Goal: Task Accomplishment & Management: Complete application form

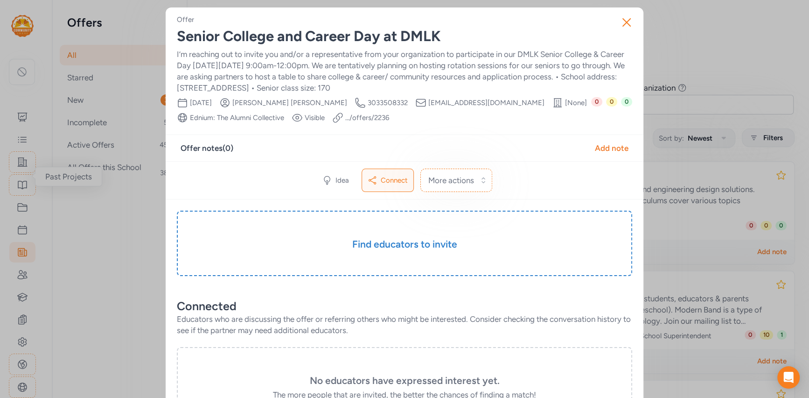
scroll to position [189, 0]
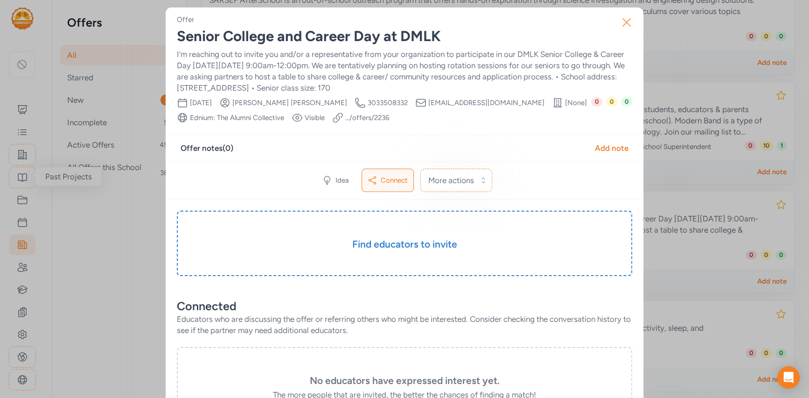
click at [627, 20] on icon "button" at bounding box center [626, 22] width 15 height 15
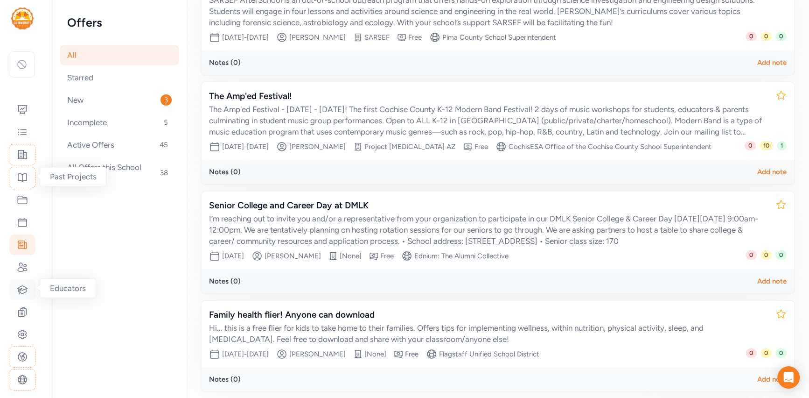
click at [21, 292] on icon at bounding box center [23, 289] width 10 height 8
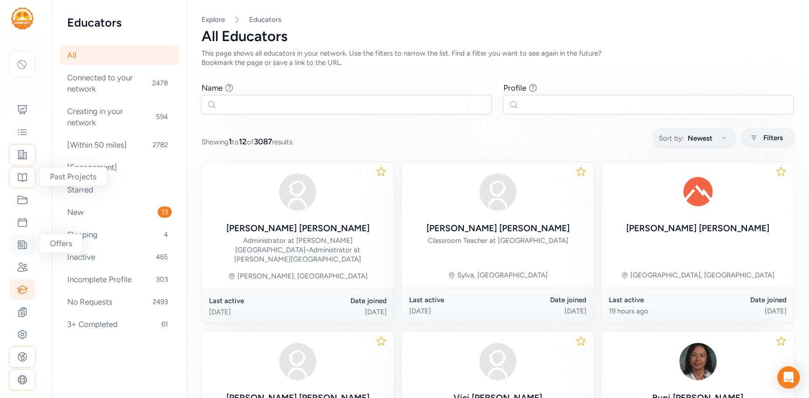
click at [21, 243] on icon at bounding box center [22, 244] width 11 height 11
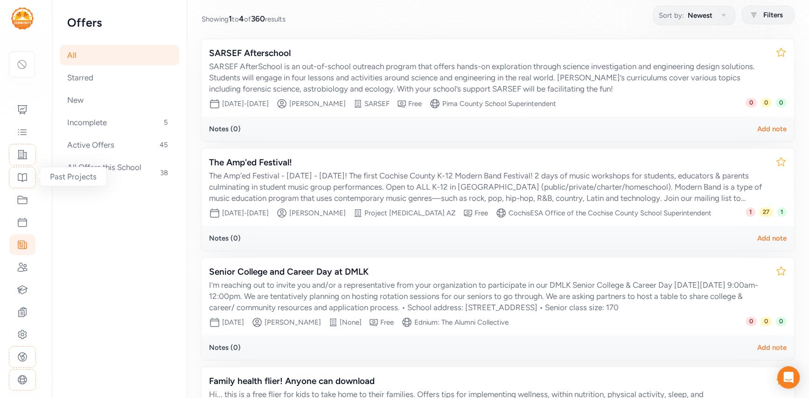
scroll to position [153, 0]
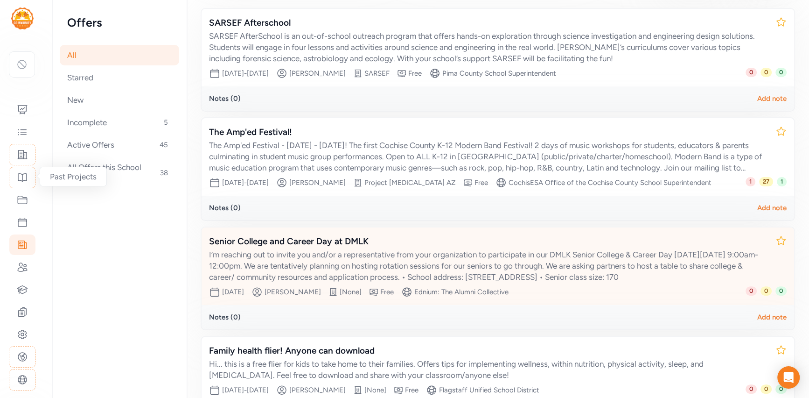
click at [308, 268] on div "I’m reaching out to invite you and/or a representative from your organization t…" at bounding box center [488, 266] width 559 height 34
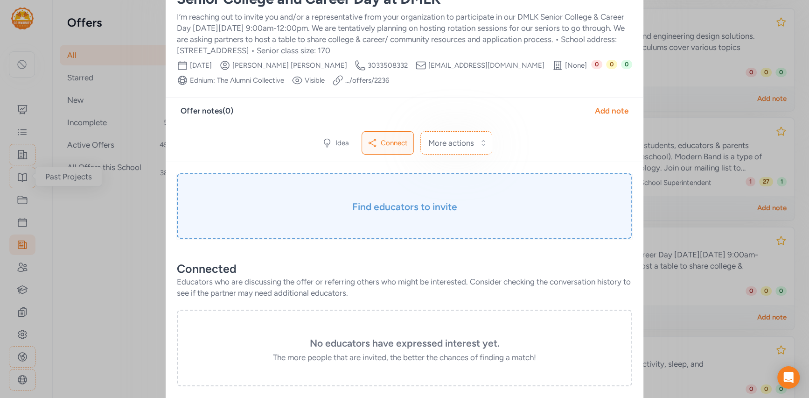
scroll to position [35, 0]
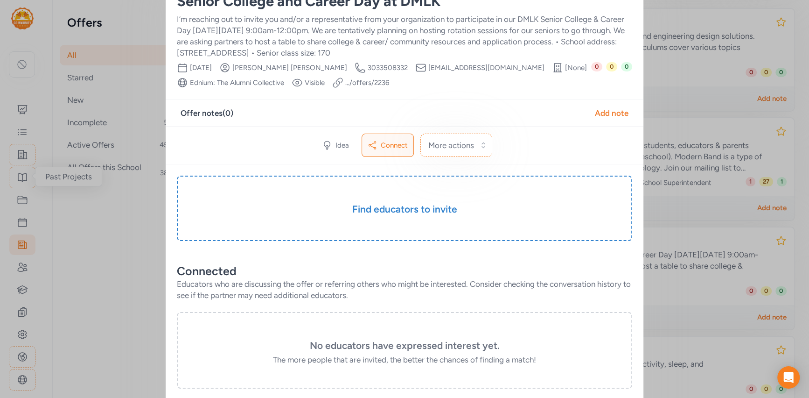
click at [357, 82] on link ".../offers/ 2236" at bounding box center [367, 82] width 44 height 9
click at [138, 223] on div "Close Offer Senior College and Career Day at DMLK I’m reaching out to invite yo…" at bounding box center [404, 316] width 809 height 703
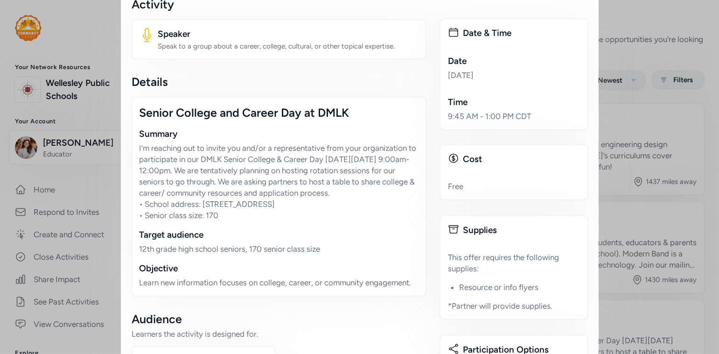
scroll to position [173, 0]
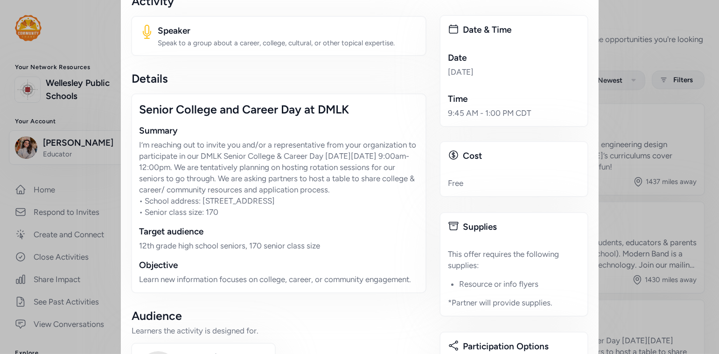
click at [246, 145] on p "I’m reaching out to invite you and/or a representative from your organization t…" at bounding box center [279, 178] width 279 height 78
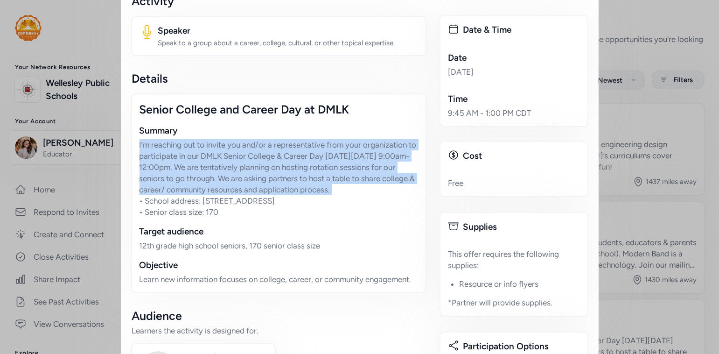
click at [246, 145] on p "I’m reaching out to invite you and/or a representative from your organization t…" at bounding box center [279, 178] width 279 height 78
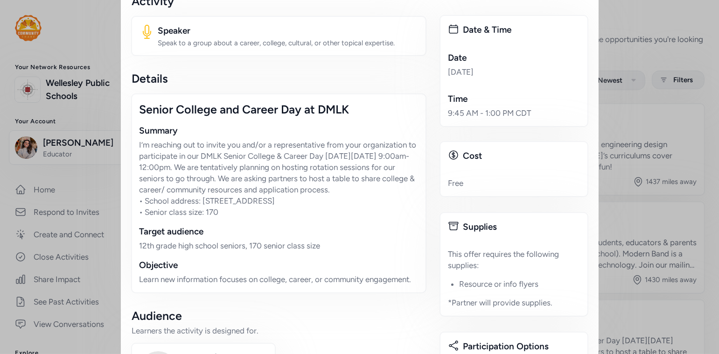
click at [179, 146] on p "I’m reaching out to invite you and/or a representative from your organization t…" at bounding box center [279, 178] width 279 height 78
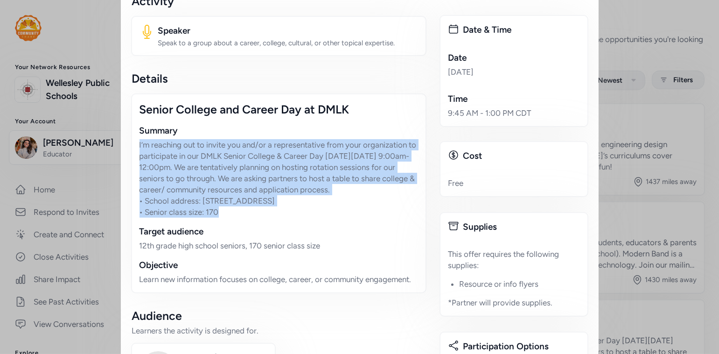
drag, startPoint x: 139, startPoint y: 146, endPoint x: 224, endPoint y: 208, distance: 105.2
click at [224, 208] on div "Senior College and Career Day at DMLK Summary I’m reaching out to invite you an…" at bounding box center [278, 193] width 295 height 200
click at [224, 208] on p "I’m reaching out to invite you and/or a representative from your organization t…" at bounding box center [279, 178] width 279 height 78
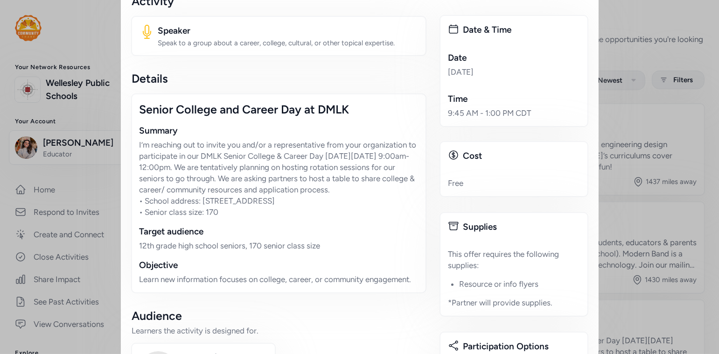
drag, startPoint x: 399, startPoint y: 189, endPoint x: 133, endPoint y: 147, distance: 269.3
click at [133, 147] on div "Senior College and Career Day at DMLK Summary I’m reaching out to invite you an…" at bounding box center [278, 193] width 295 height 200
copy p "I’m reaching out to invite you and/or a representative from your organization t…"
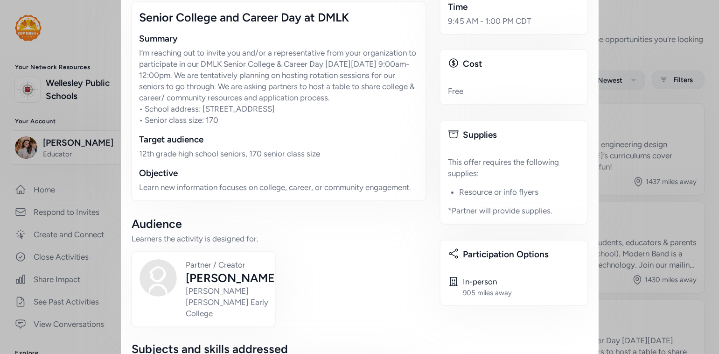
scroll to position [258, 0]
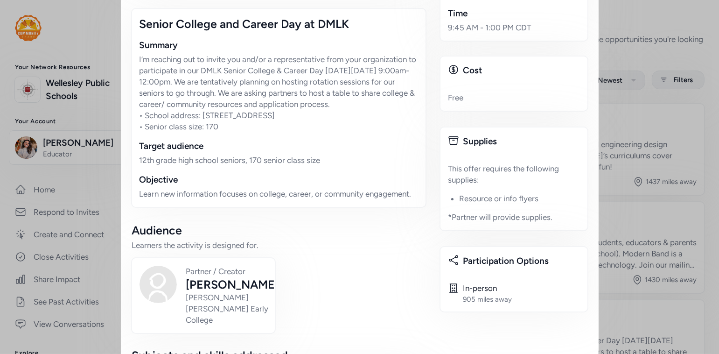
click at [243, 28] on div "Senior College and Career Day at DMLK" at bounding box center [279, 23] width 279 height 15
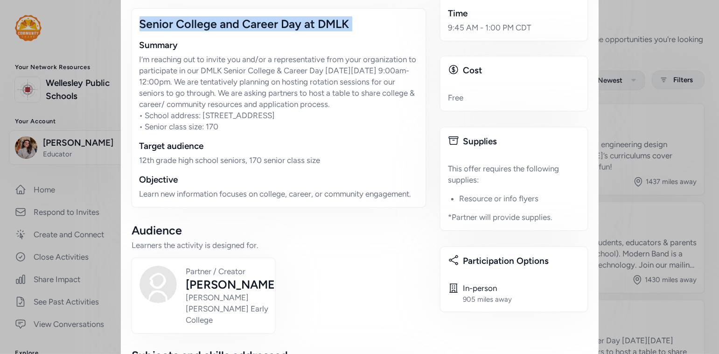
click at [243, 28] on div "Senior College and Career Day at DMLK" at bounding box center [279, 23] width 279 height 15
copy div "Senior College and Career Day at DMLK"
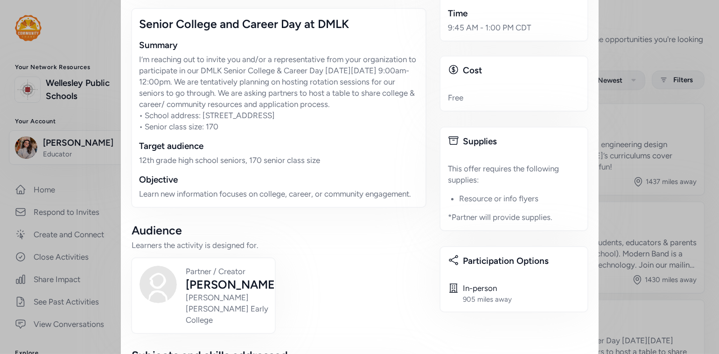
click at [307, 112] on p "I’m reaching out to invite you and/or a representative from your organization t…" at bounding box center [279, 93] width 279 height 78
click at [315, 106] on p "I’m reaching out to invite you and/or a representative from your organization t…" at bounding box center [279, 93] width 279 height 78
click at [315, 105] on p "I’m reaching out to invite you and/or a representative from your organization t…" at bounding box center [279, 93] width 279 height 78
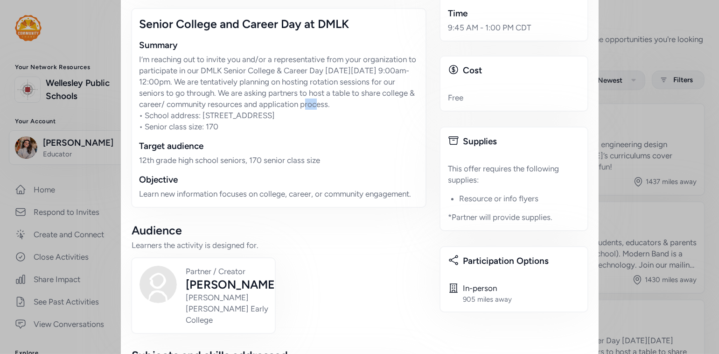
click at [315, 105] on p "I’m reaching out to invite you and/or a representative from your organization t…" at bounding box center [279, 93] width 279 height 78
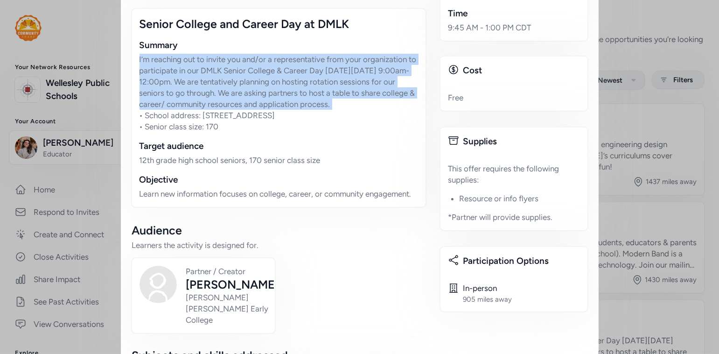
click at [315, 105] on p "I’m reaching out to invite you and/or a representative from your organization t…" at bounding box center [279, 93] width 279 height 78
copy p "I’m reaching out to invite you and/or a representative from your organization t…"
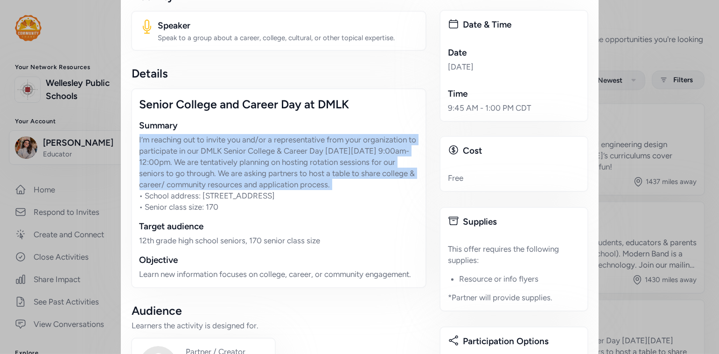
scroll to position [165, 0]
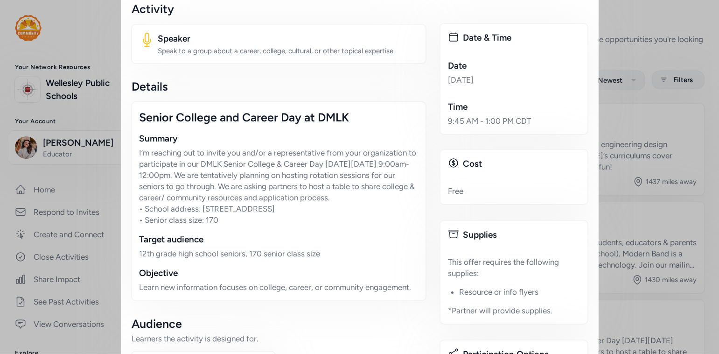
click at [287, 125] on div "Senior College and Career Day at DMLK Summary I’m reaching out to invite you an…" at bounding box center [278, 201] width 295 height 200
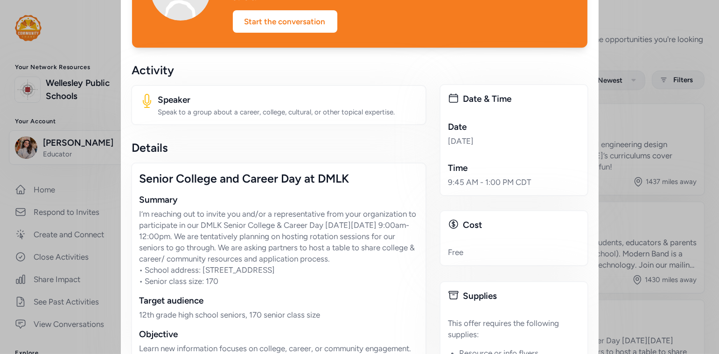
scroll to position [0, 0]
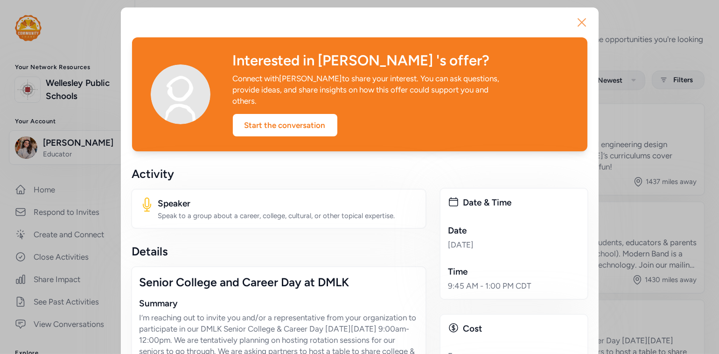
click at [579, 22] on icon "button" at bounding box center [581, 22] width 15 height 15
click at [578, 23] on icon "button" at bounding box center [581, 22] width 15 height 15
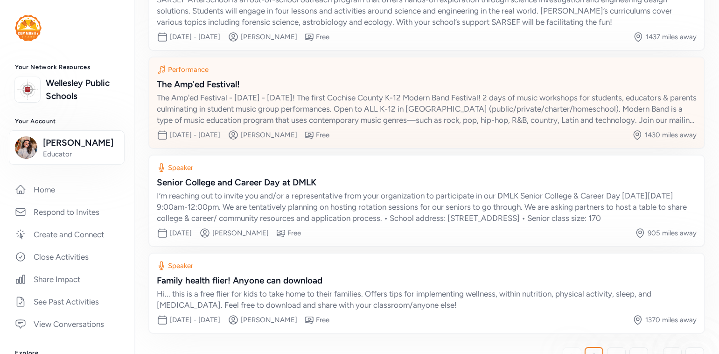
scroll to position [144, 0]
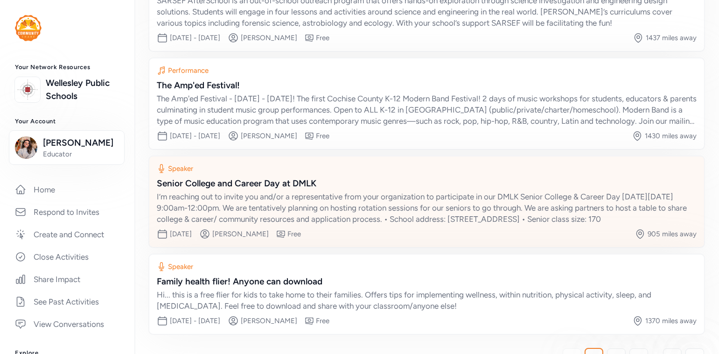
click at [294, 191] on div "I’m reaching out to invite you and/or a representative from your organization t…" at bounding box center [427, 208] width 540 height 34
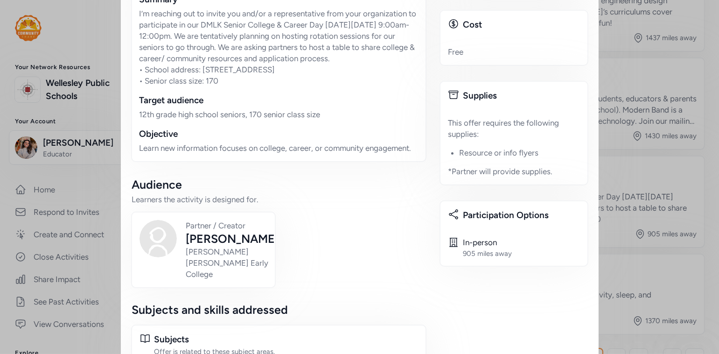
scroll to position [309, 0]
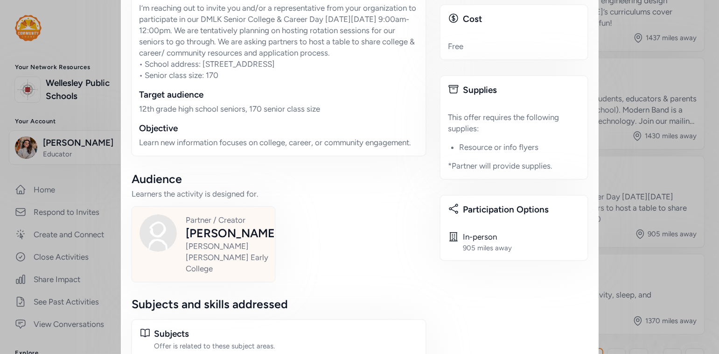
click at [175, 260] on div "Partner / Creator Esmeralda Rodriguez Dr. Martin Luther King Jr. Early College" at bounding box center [204, 244] width 128 height 60
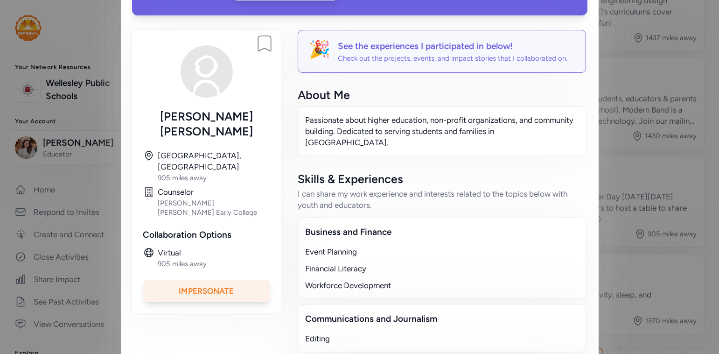
scroll to position [124, 0]
click at [226, 280] on div "Impersonate" at bounding box center [206, 291] width 127 height 22
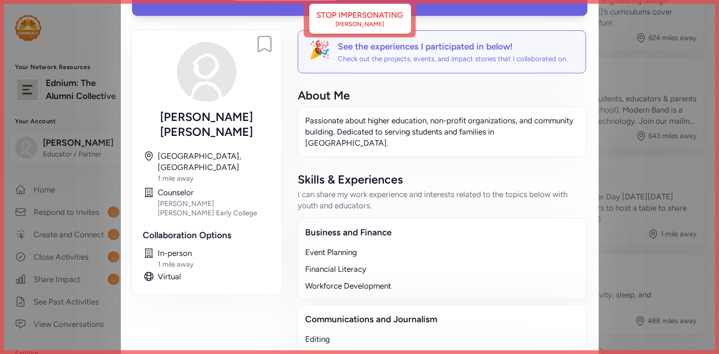
scroll to position [0, 0]
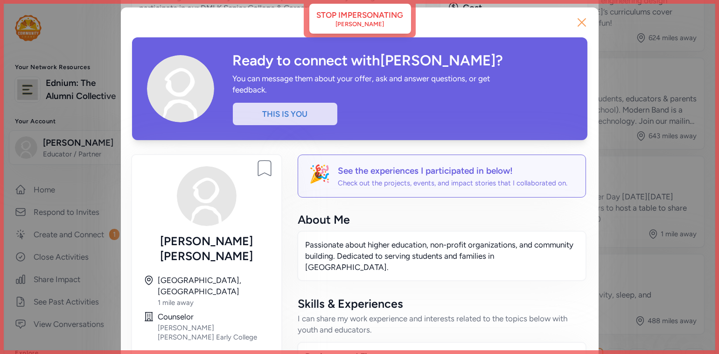
click at [585, 23] on icon "button" at bounding box center [581, 22] width 15 height 15
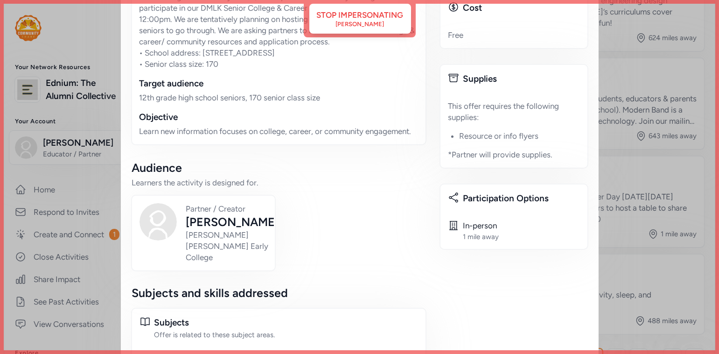
click at [631, 74] on div "Close This is your offer. Click the button below to edit the details, invite ed…" at bounding box center [359, 53] width 719 height 724
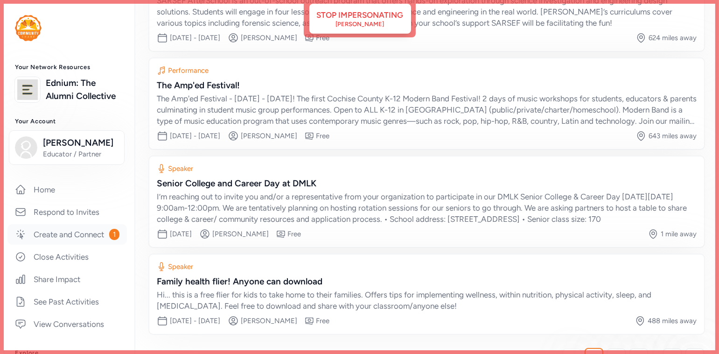
click at [63, 244] on link "Create and Connect 1" at bounding box center [66, 234] width 119 height 21
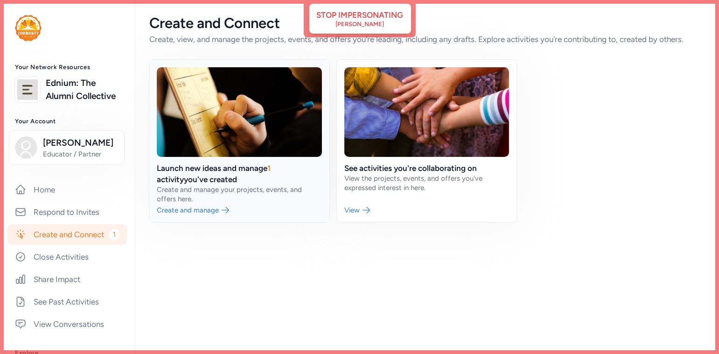
click at [227, 181] on link at bounding box center [239, 141] width 180 height 162
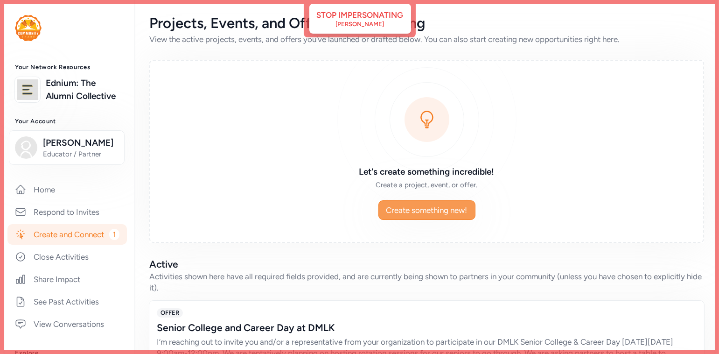
click at [403, 214] on span "Create something new!" at bounding box center [426, 209] width 81 height 11
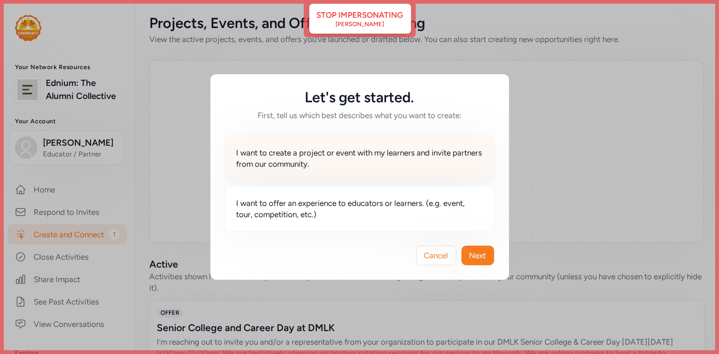
click at [346, 159] on span "I want to create a project or event with my learners and invite partners from o…" at bounding box center [360, 158] width 246 height 22
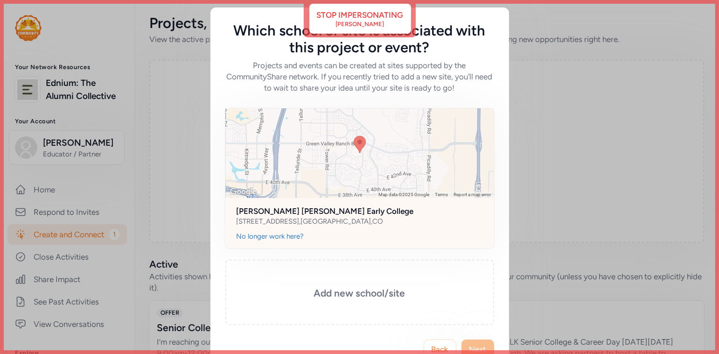
click at [347, 194] on div at bounding box center [359, 153] width 269 height 90
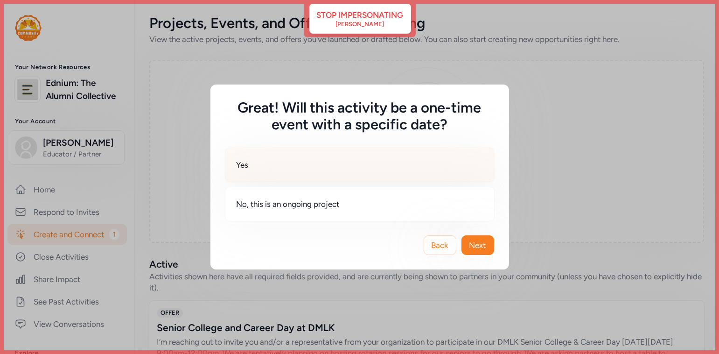
click at [312, 169] on div "Yes" at bounding box center [360, 164] width 270 height 35
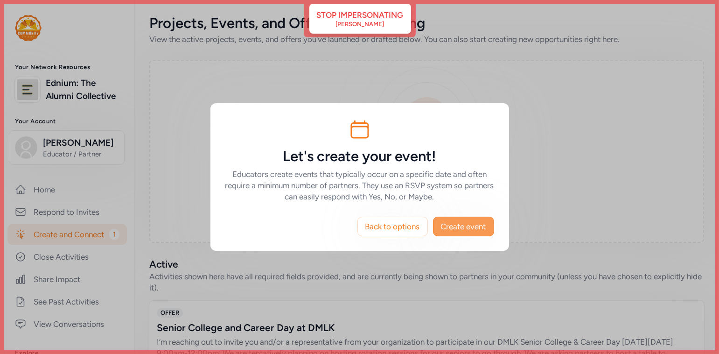
click at [479, 226] on span "Create event" at bounding box center [463, 226] width 45 height 11
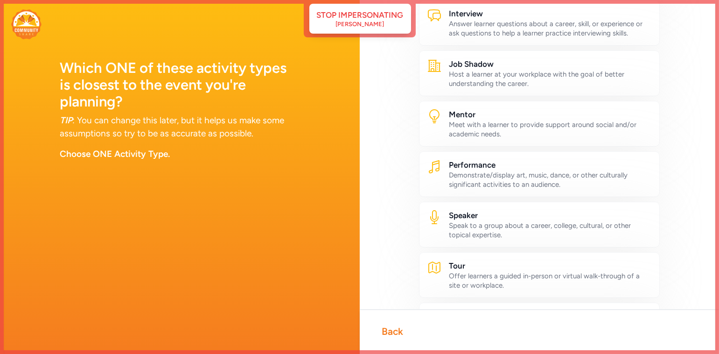
scroll to position [370, 0]
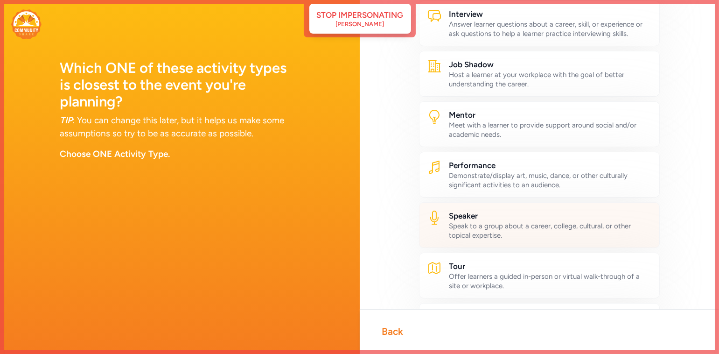
click at [510, 221] on div "Speak to a group about a career, college, cultural, or other topical expertise." at bounding box center [550, 230] width 203 height 19
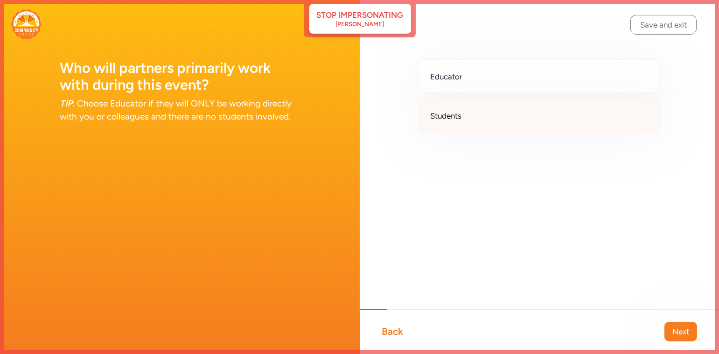
click at [490, 116] on div "Students" at bounding box center [539, 115] width 241 height 35
click at [672, 333] on span "Next" at bounding box center [680, 331] width 17 height 11
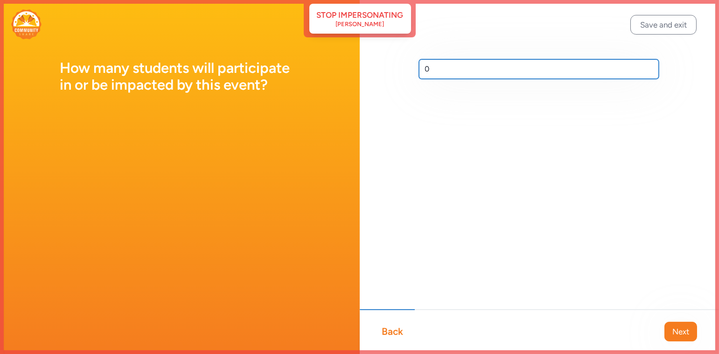
click at [489, 73] on input "0" at bounding box center [539, 69] width 240 height 20
type input "170"
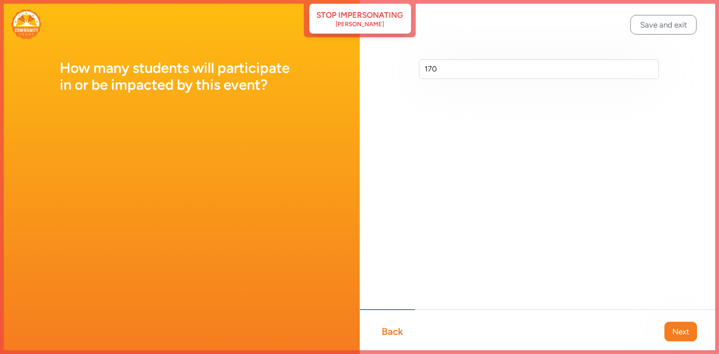
click at [683, 327] on span "Next" at bounding box center [680, 331] width 17 height 11
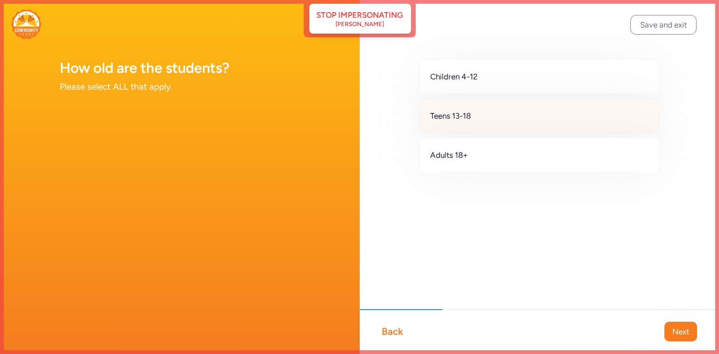
click at [512, 119] on div "Teens 13-18" at bounding box center [539, 115] width 241 height 35
click at [678, 326] on span "Next" at bounding box center [680, 331] width 17 height 11
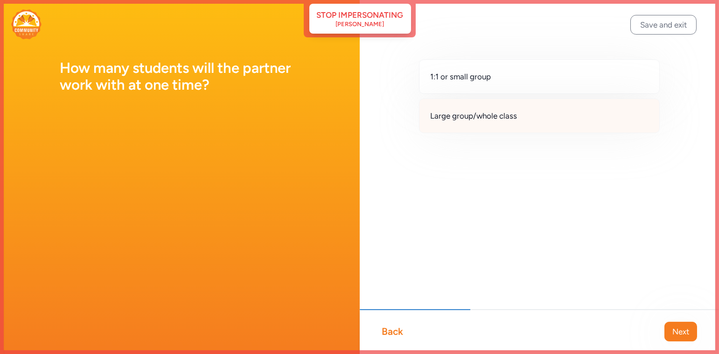
click at [496, 111] on span "Large group/whole class" at bounding box center [474, 115] width 87 height 11
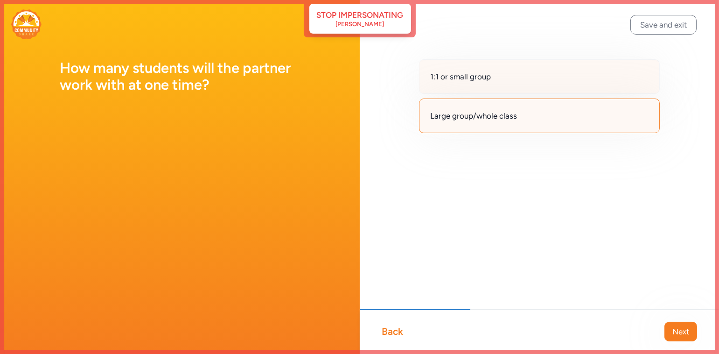
click at [495, 86] on div "1:1 or small group" at bounding box center [539, 76] width 241 height 35
click at [507, 109] on div "Large group/whole class" at bounding box center [539, 115] width 241 height 35
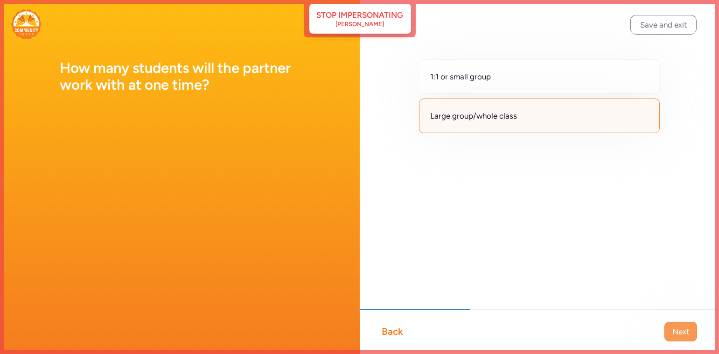
click at [676, 329] on span "Next" at bounding box center [680, 331] width 17 height 11
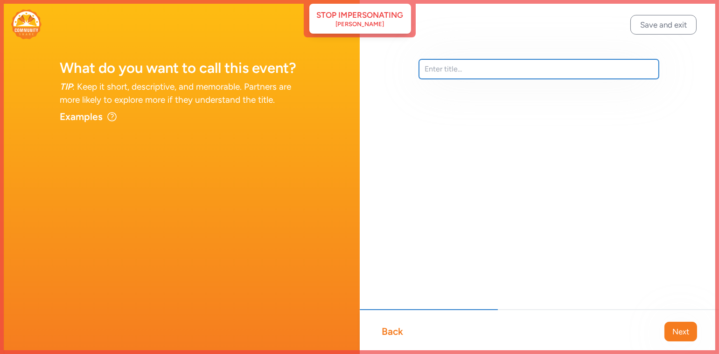
click at [458, 74] on input "text" at bounding box center [539, 69] width 240 height 20
paste input "Senior College and Career Day at DMLK"
type input "Senior College and Career Day at DMLK"
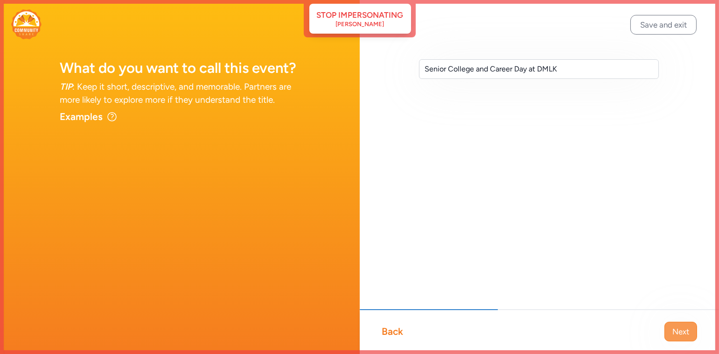
click at [681, 333] on span "Next" at bounding box center [680, 331] width 17 height 11
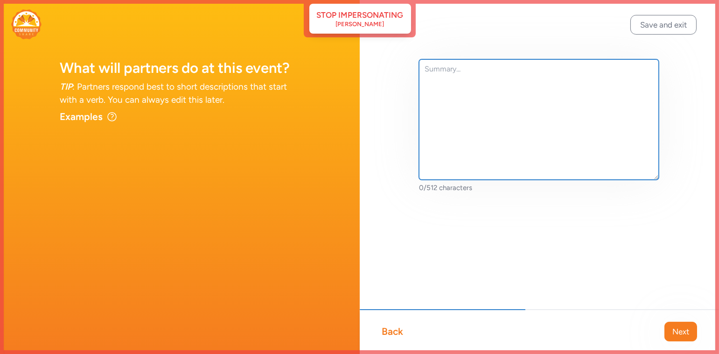
click at [469, 118] on textarea at bounding box center [539, 119] width 240 height 120
click at [477, 143] on textarea at bounding box center [539, 119] width 240 height 120
paste textarea "I’m reaching out to invite you and/or a representative from your organization t…"
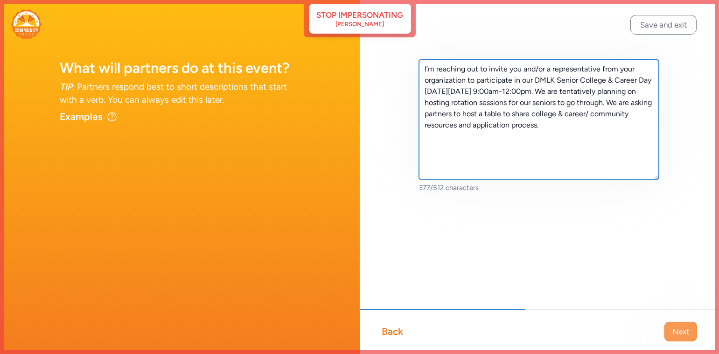
type textarea "I’m reaching out to invite you and/or a representative from your organization t…"
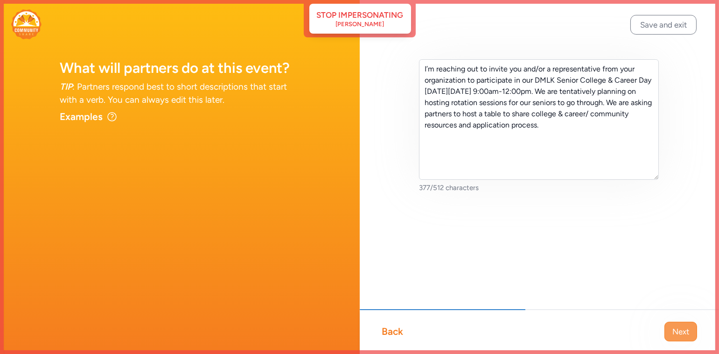
click at [678, 335] on span "Next" at bounding box center [680, 331] width 17 height 11
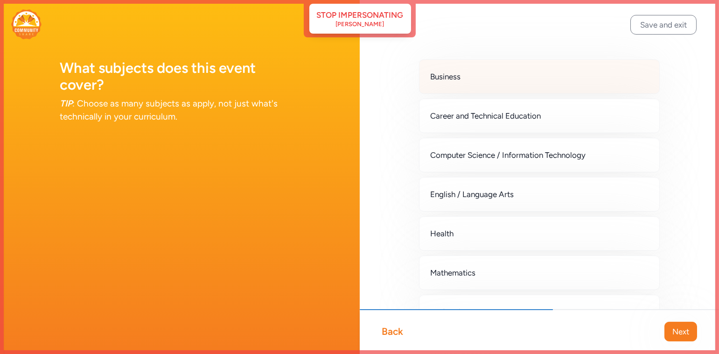
click at [491, 84] on div "Business" at bounding box center [539, 76] width 241 height 35
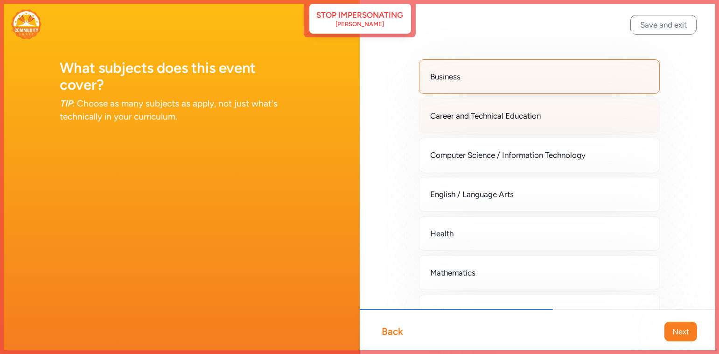
click at [496, 112] on span "Career and Technical Education" at bounding box center [486, 115] width 111 height 11
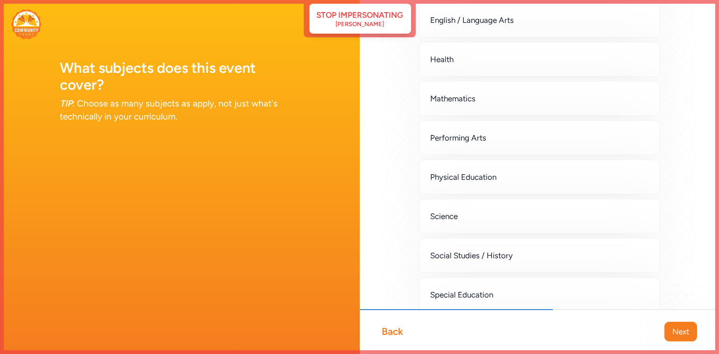
scroll to position [294, 0]
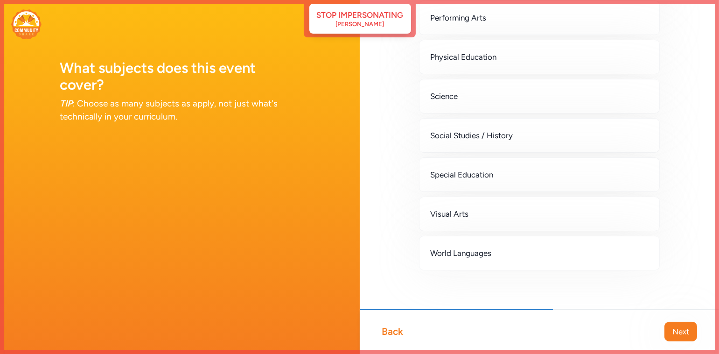
click at [504, 213] on div "Visual Arts" at bounding box center [539, 213] width 241 height 35
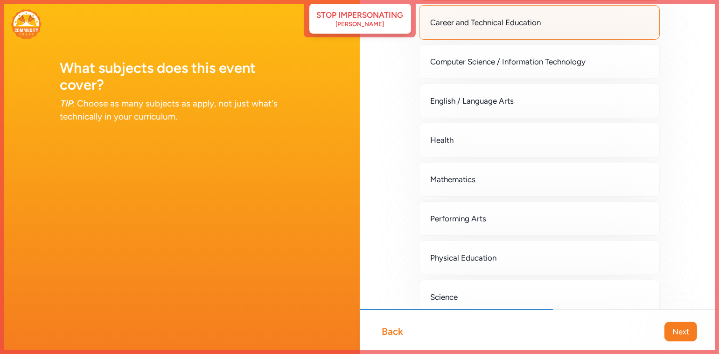
scroll to position [77, 0]
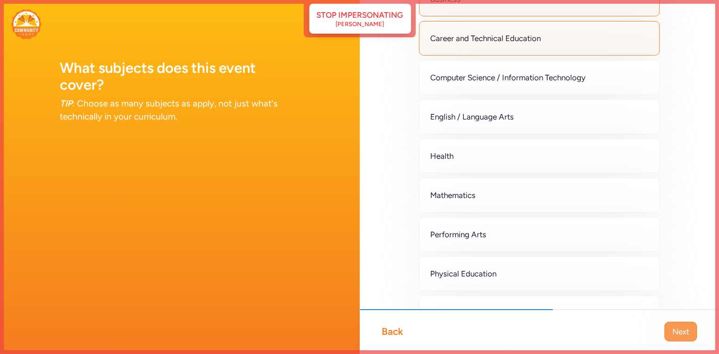
click at [684, 333] on span "Next" at bounding box center [680, 331] width 17 height 11
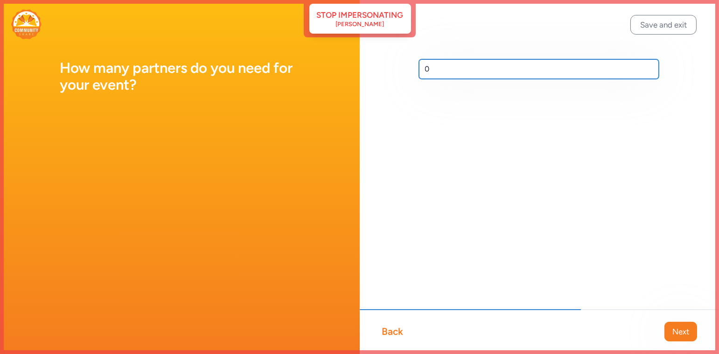
click at [461, 66] on input "0" at bounding box center [539, 69] width 240 height 20
type input "8"
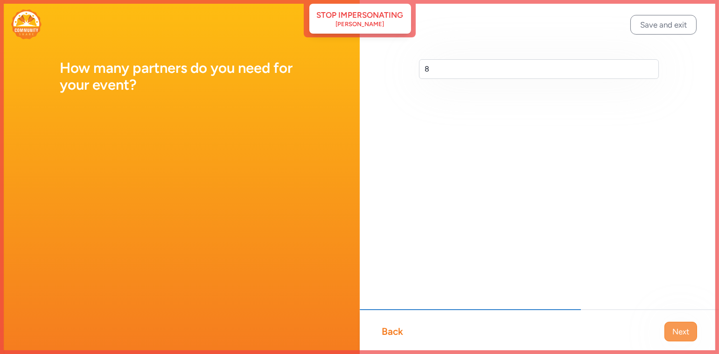
click at [672, 331] on span "Next" at bounding box center [680, 331] width 17 height 11
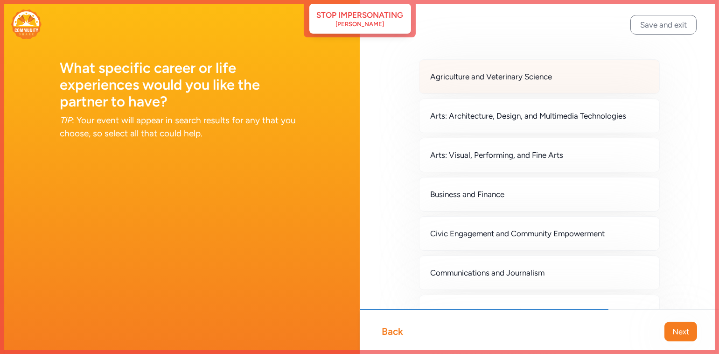
click at [535, 77] on span "Agriculture and Veterinary Science" at bounding box center [492, 76] width 122 height 11
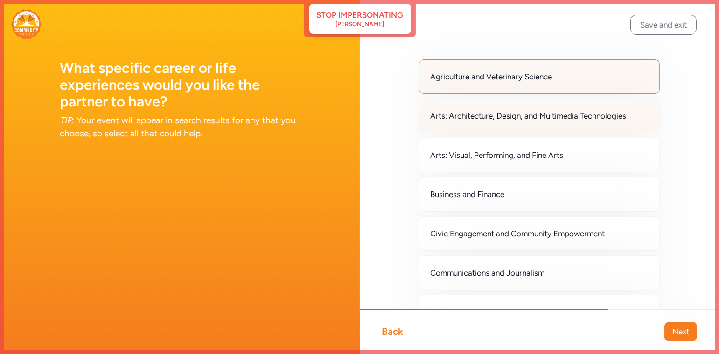
click at [534, 119] on span "Arts: Architecture, Design, and Multimedia Technologies" at bounding box center [529, 115] width 196 height 11
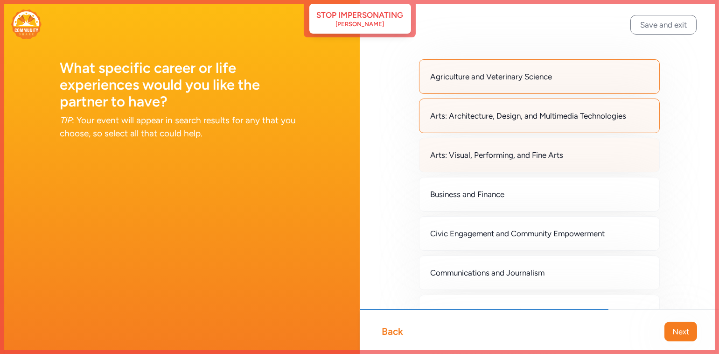
click at [534, 149] on span "Arts: Visual, Performing, and Fine Arts" at bounding box center [497, 154] width 133 height 11
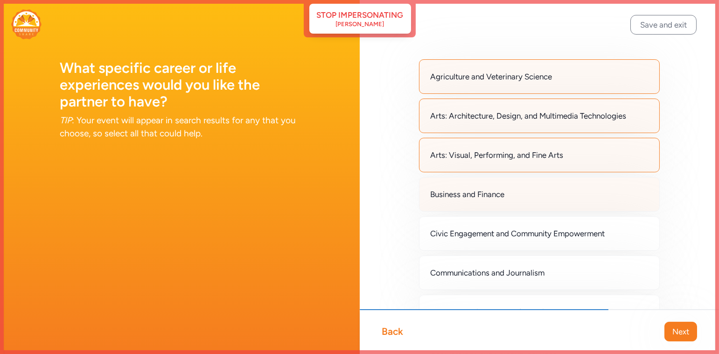
click at [528, 192] on div "Business and Finance" at bounding box center [539, 194] width 241 height 35
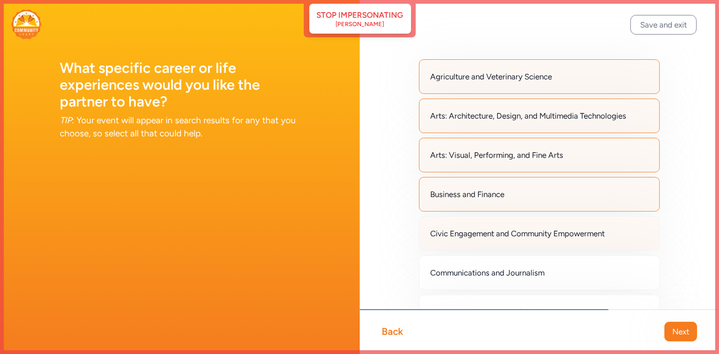
click at [526, 228] on span "Civic Engagement and Community Empowerment" at bounding box center [518, 233] width 175 height 11
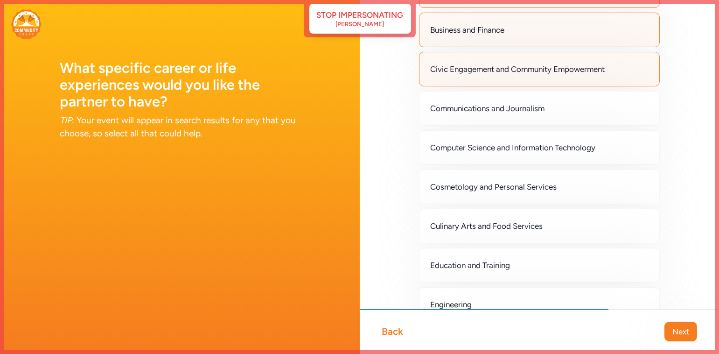
scroll to position [179, 0]
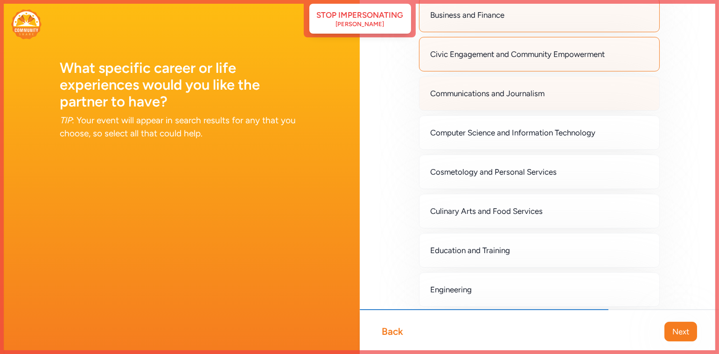
click at [509, 95] on span "Communications and Journalism" at bounding box center [488, 93] width 114 height 11
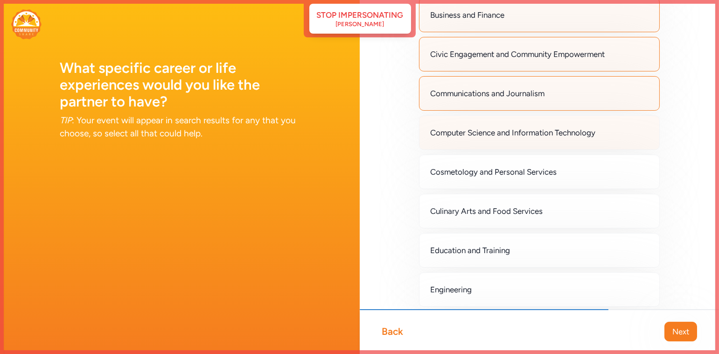
click at [509, 127] on span "Computer Science and Information Technology" at bounding box center [513, 132] width 165 height 11
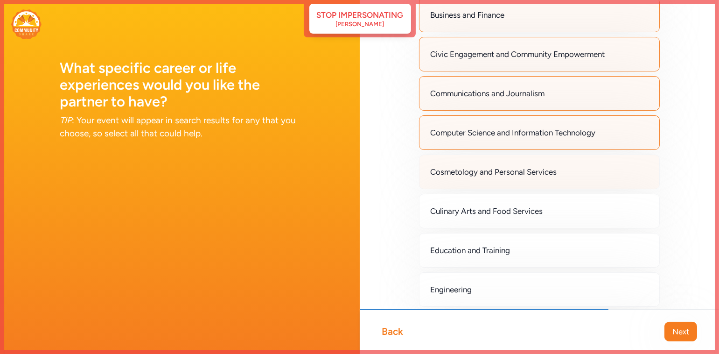
click at [509, 172] on span "Cosmetology and Personal Services" at bounding box center [494, 171] width 126 height 11
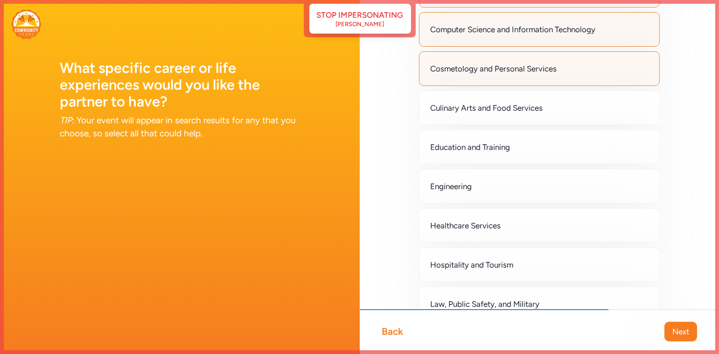
scroll to position [316, 0]
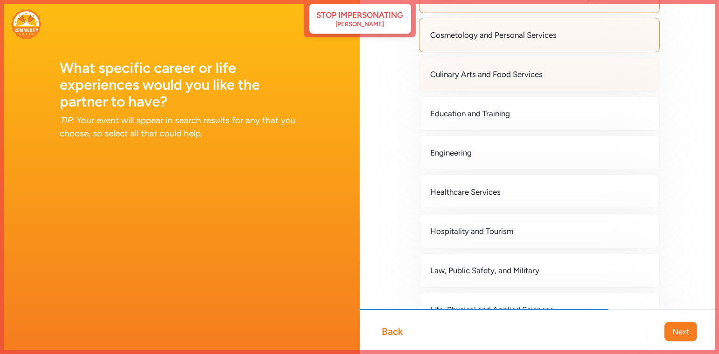
click at [488, 77] on div "Culinary Arts and Food Services" at bounding box center [539, 74] width 241 height 35
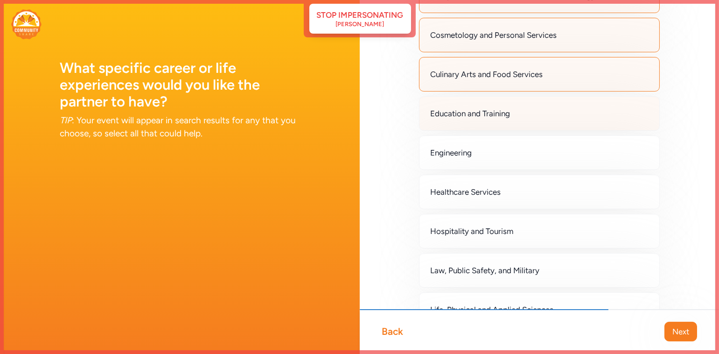
click at [488, 108] on span "Education and Training" at bounding box center [471, 113] width 80 height 11
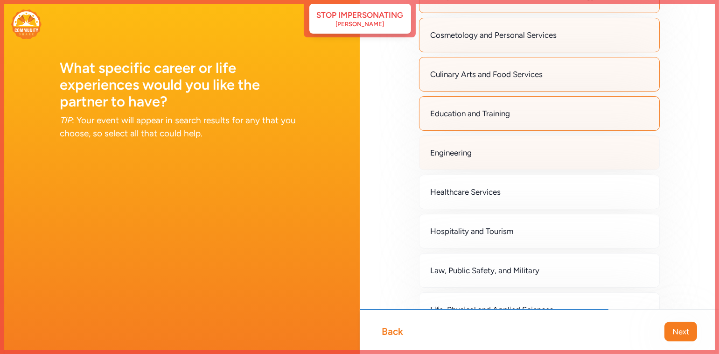
click at [484, 153] on div "Engineering" at bounding box center [539, 152] width 241 height 35
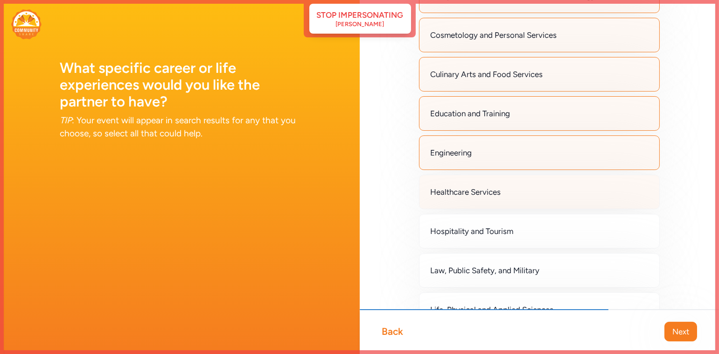
click at [490, 186] on span "Healthcare Services" at bounding box center [466, 191] width 70 height 11
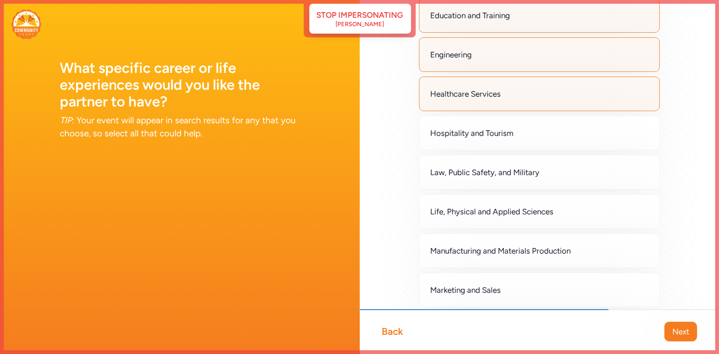
scroll to position [440, 0]
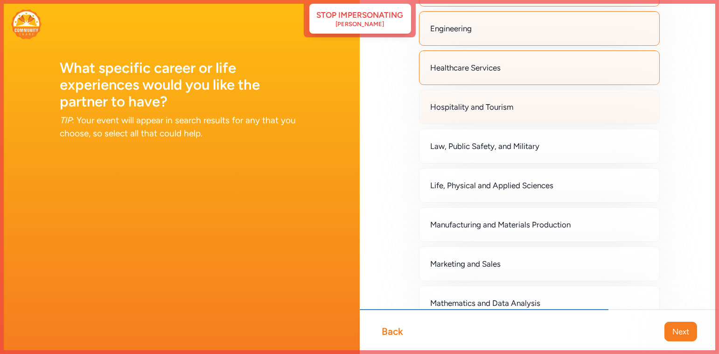
click at [492, 101] on span "Hospitality and Tourism" at bounding box center [472, 106] width 83 height 11
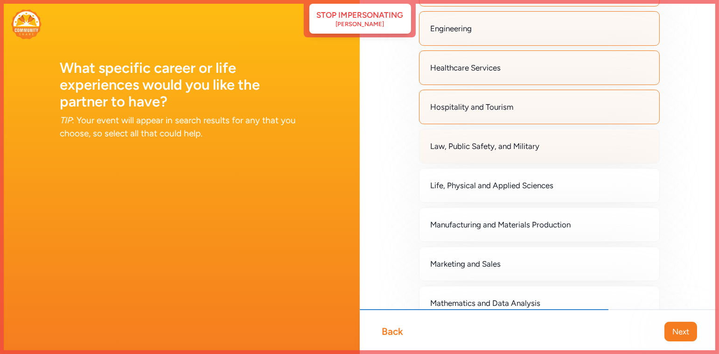
click at [492, 143] on span "Law, Public Safety, and Military" at bounding box center [485, 145] width 109 height 11
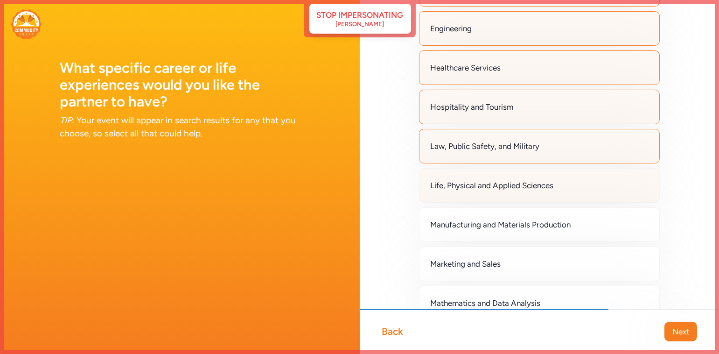
click at [492, 184] on span "Life, Physical and Applied Sciences" at bounding box center [492, 185] width 123 height 11
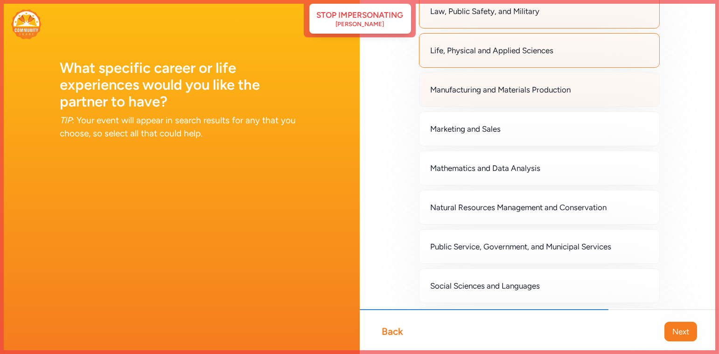
scroll to position [561, 0]
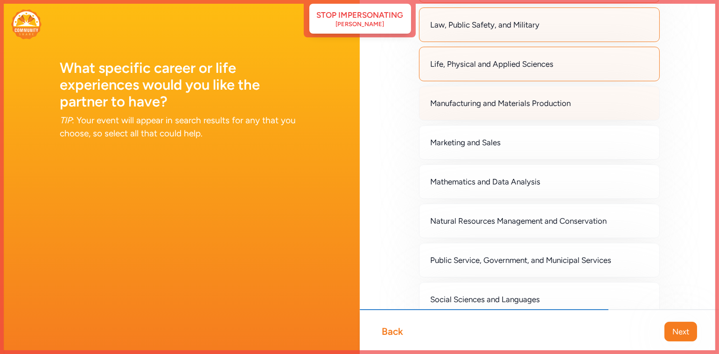
click at [487, 98] on span "Manufacturing and Materials Production" at bounding box center [501, 103] width 140 height 11
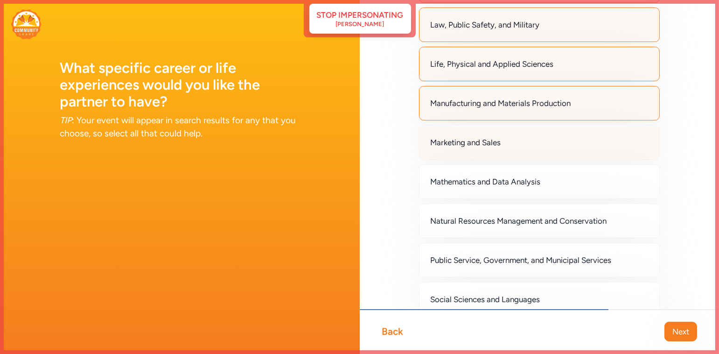
click at [484, 137] on span "Marketing and Sales" at bounding box center [466, 142] width 70 height 11
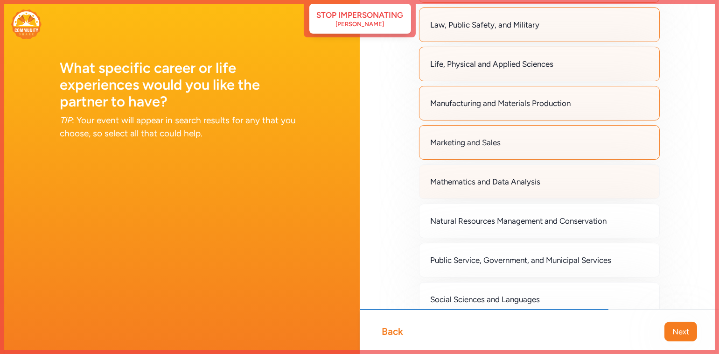
click at [483, 180] on div "Mathematics and Data Analysis" at bounding box center [539, 181] width 241 height 35
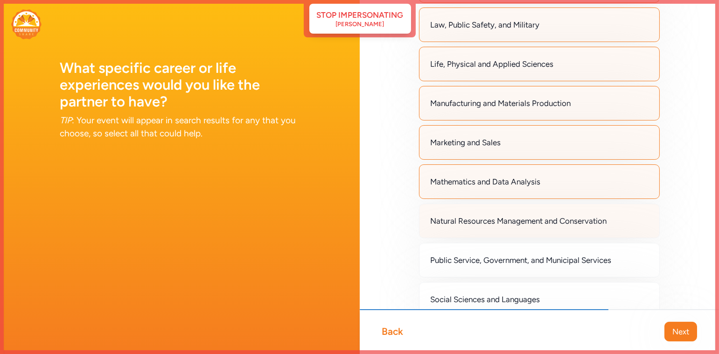
click at [484, 215] on span "Natural Resources Management and Conservation" at bounding box center [519, 220] width 176 height 11
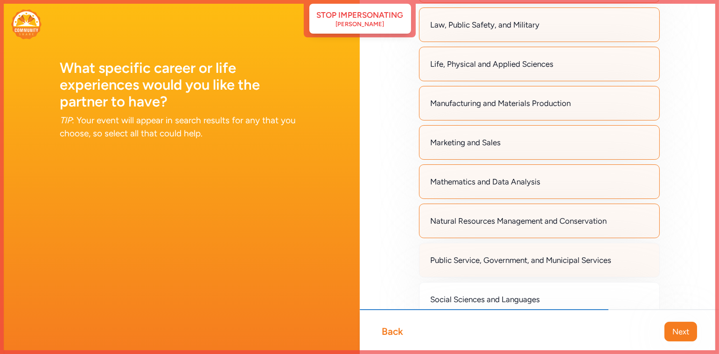
click at [484, 254] on span "Public Service, Government, and Municipal Services" at bounding box center [521, 259] width 181 height 11
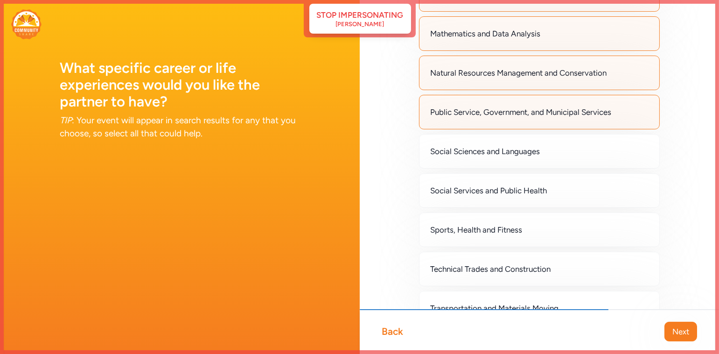
scroll to position [714, 0]
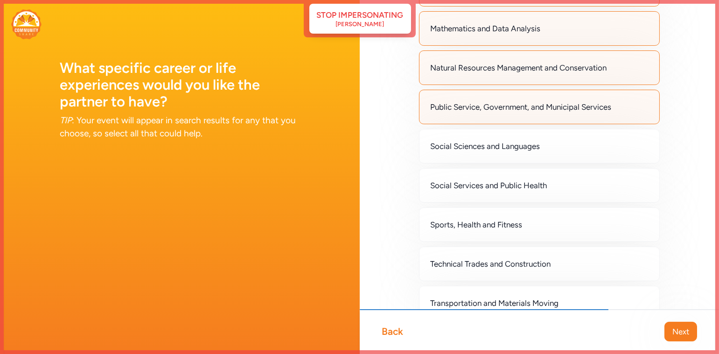
click at [477, 144] on div "Social Sciences and Languages" at bounding box center [539, 146] width 241 height 35
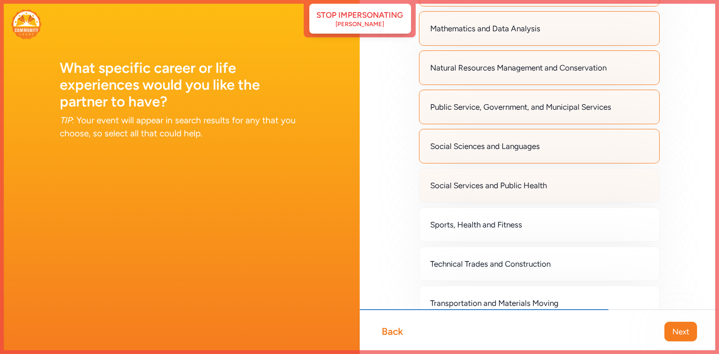
click at [477, 180] on span "Social Services and Public Health" at bounding box center [489, 185] width 117 height 11
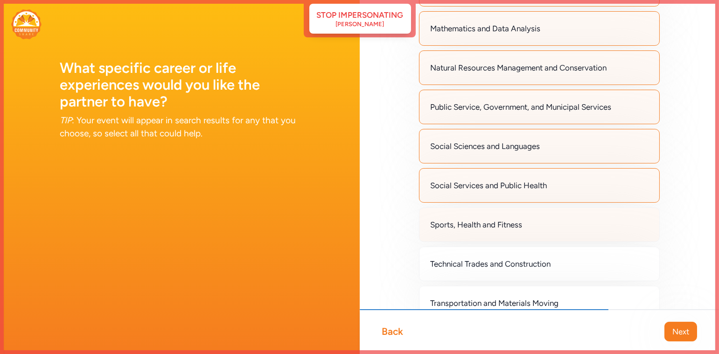
click at [477, 207] on div "Sports, Health and Fitness" at bounding box center [539, 224] width 241 height 35
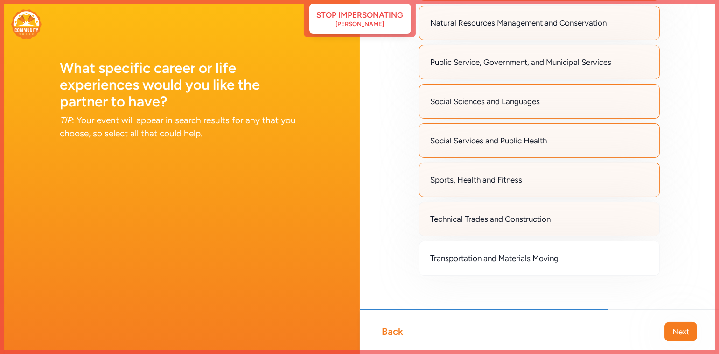
click at [477, 202] on div "Technical Trades and Construction" at bounding box center [539, 219] width 241 height 35
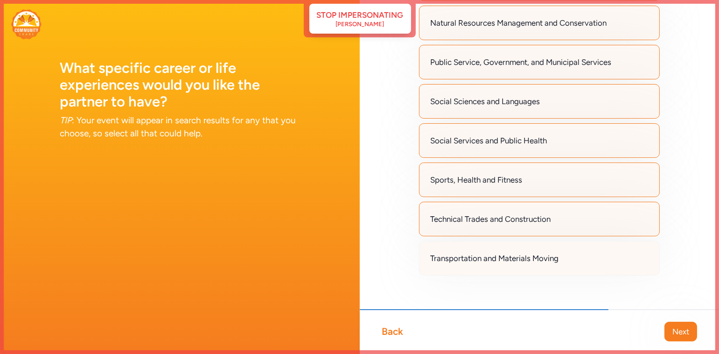
click at [487, 262] on div "Transportation and Materials Moving" at bounding box center [539, 258] width 241 height 35
click at [674, 327] on span "Next" at bounding box center [680, 331] width 17 height 11
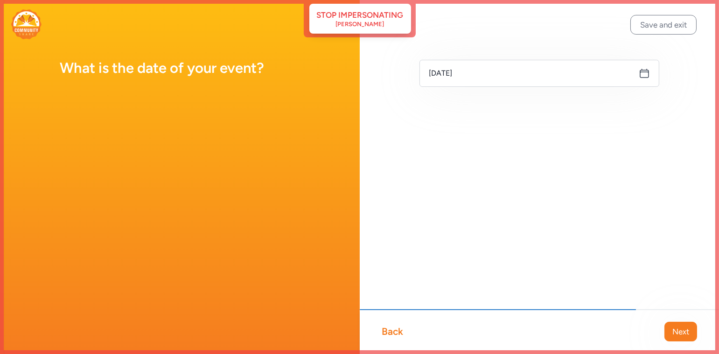
click at [644, 73] on icon at bounding box center [644, 73] width 11 height 11
click at [643, 73] on icon at bounding box center [644, 73] width 11 height 11
click at [649, 76] on icon at bounding box center [644, 73] width 11 height 11
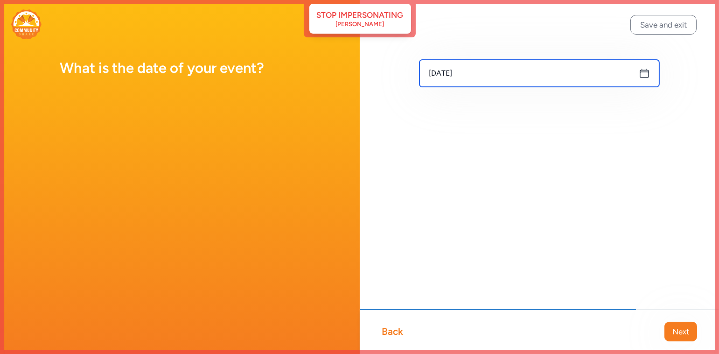
click at [496, 76] on input "Oct 9, 2025" at bounding box center [539, 73] width 240 height 27
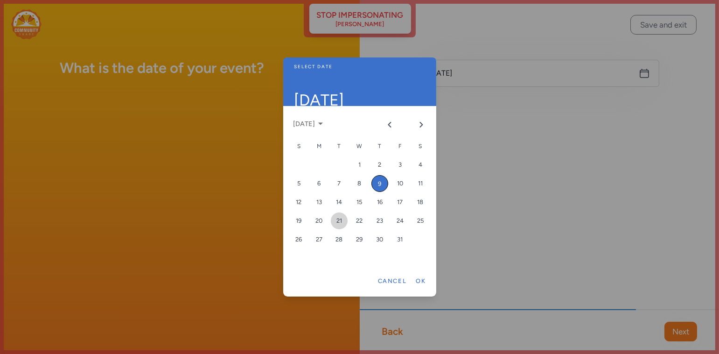
click at [340, 220] on div "21" at bounding box center [339, 220] width 17 height 17
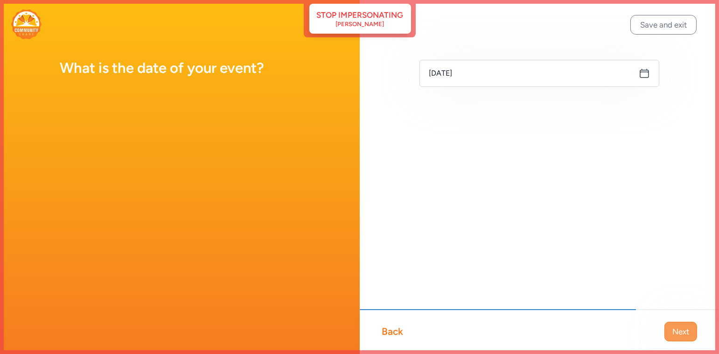
click at [679, 328] on span "Next" at bounding box center [680, 331] width 17 height 11
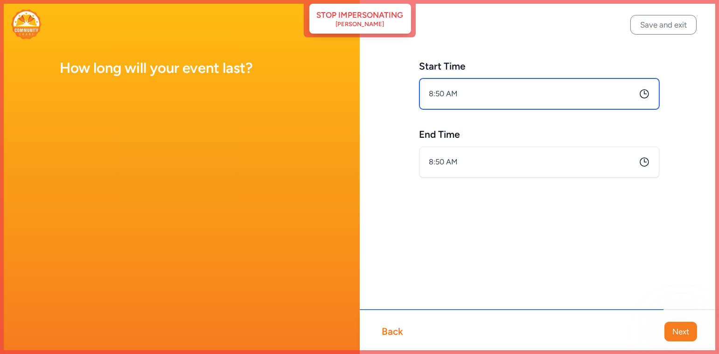
click at [565, 100] on input "8:50 AM" at bounding box center [539, 93] width 240 height 31
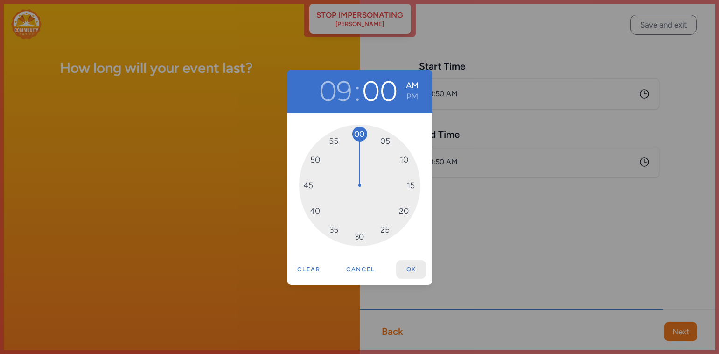
click at [416, 268] on button "Ok" at bounding box center [411, 269] width 30 height 19
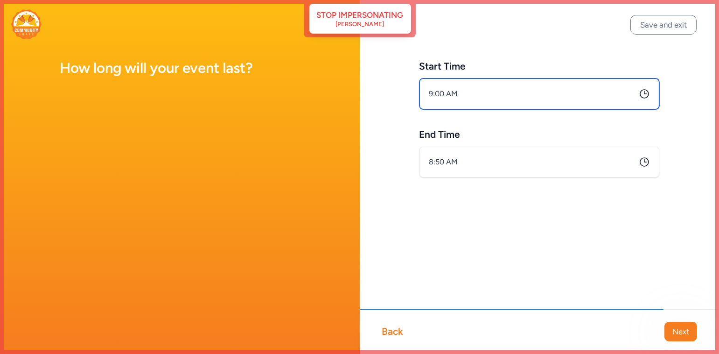
click at [453, 97] on input "9:00 AM" at bounding box center [539, 93] width 240 height 31
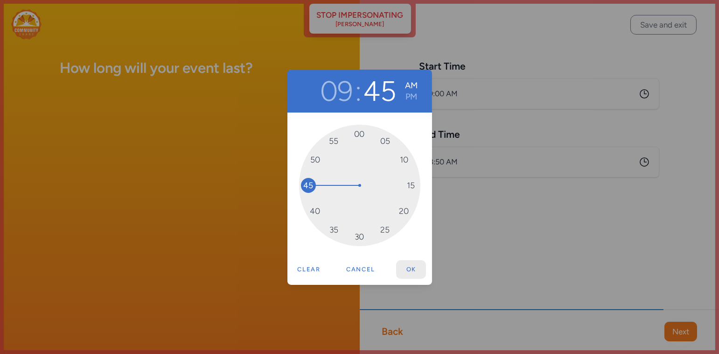
click at [412, 270] on button "Ok" at bounding box center [411, 269] width 30 height 19
type input "9:45 AM"
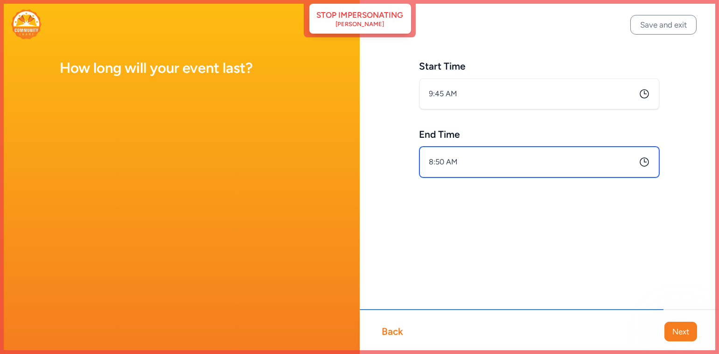
click at [444, 158] on input "8:50 AM" at bounding box center [539, 162] width 240 height 31
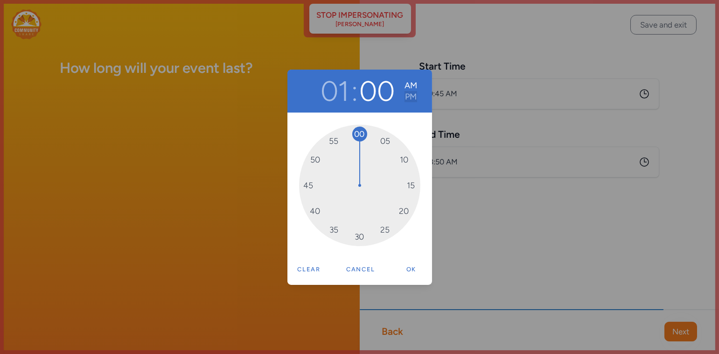
click at [406, 100] on button "PM" at bounding box center [411, 96] width 13 height 11
click at [414, 267] on button "Ok" at bounding box center [411, 269] width 30 height 19
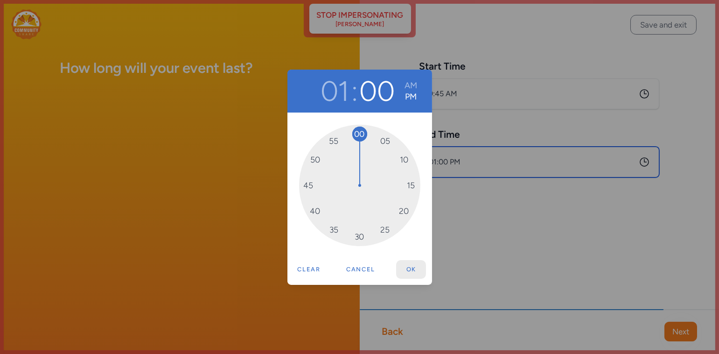
type input "1:00 PM"
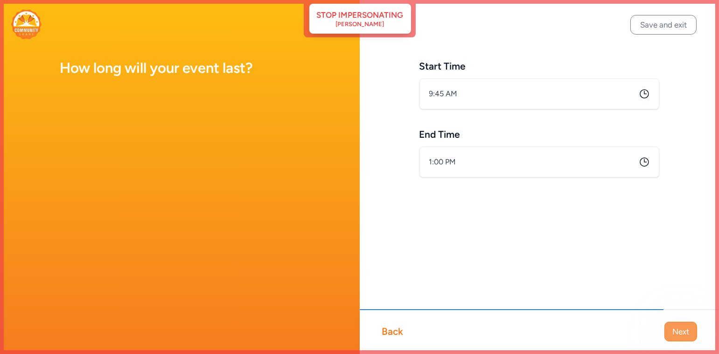
click at [672, 330] on span "Next" at bounding box center [680, 331] width 17 height 11
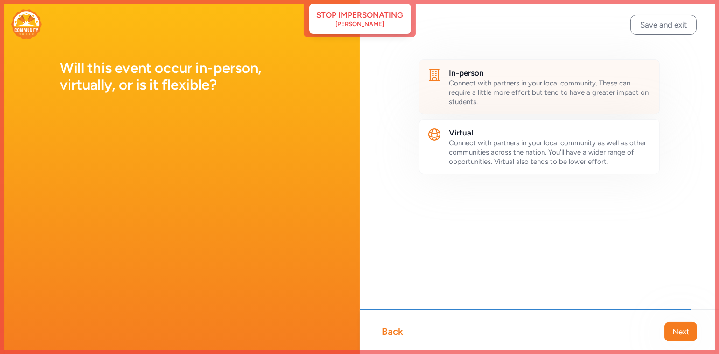
click at [535, 95] on span "Connect with partners in your local community. These can require a little more …" at bounding box center [549, 92] width 200 height 27
click at [683, 328] on span "Next" at bounding box center [680, 331] width 17 height 11
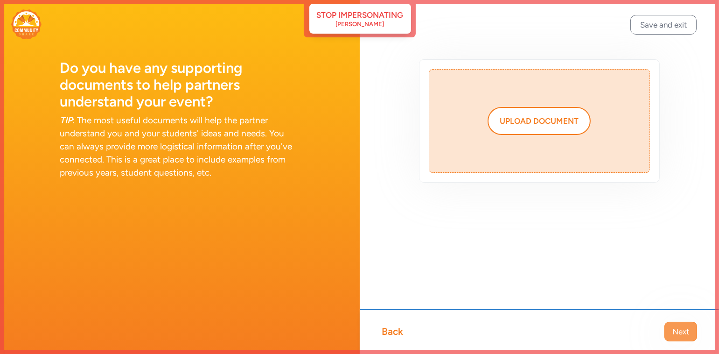
click at [683, 334] on span "Next" at bounding box center [680, 331] width 17 height 11
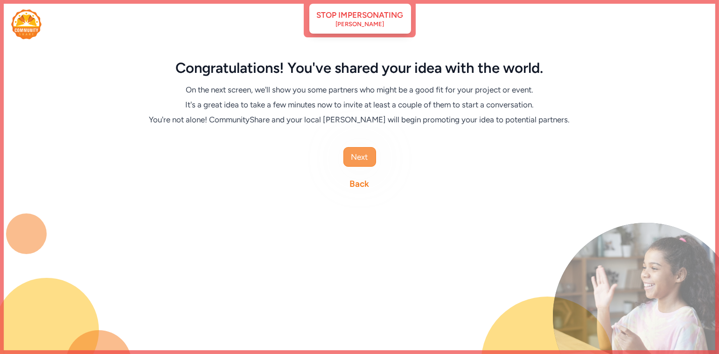
click at [357, 155] on span "Next" at bounding box center [359, 156] width 17 height 11
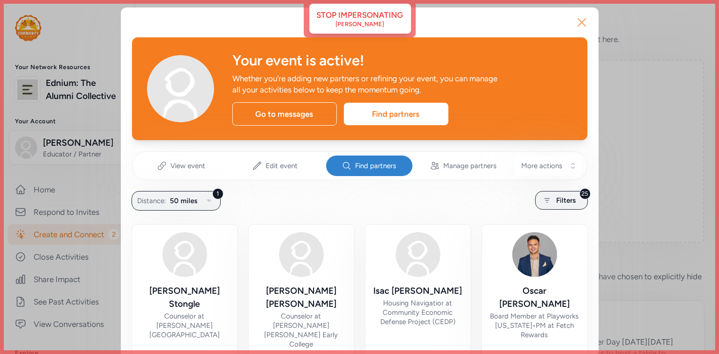
click at [580, 24] on icon "button" at bounding box center [581, 22] width 15 height 15
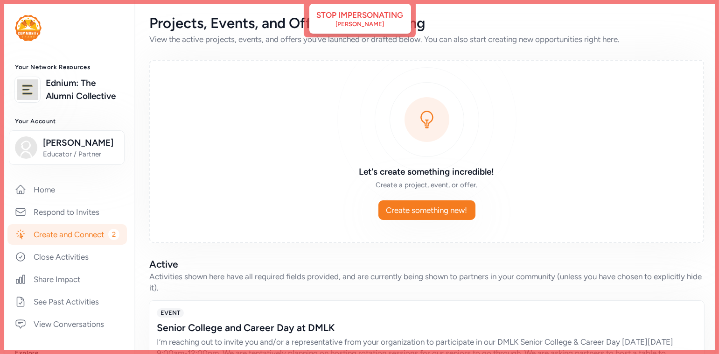
click at [77, 244] on link "Create and Connect 2" at bounding box center [66, 234] width 119 height 21
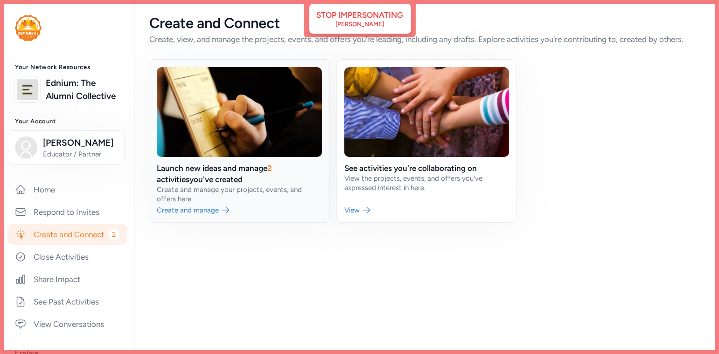
click at [238, 180] on link at bounding box center [239, 141] width 180 height 162
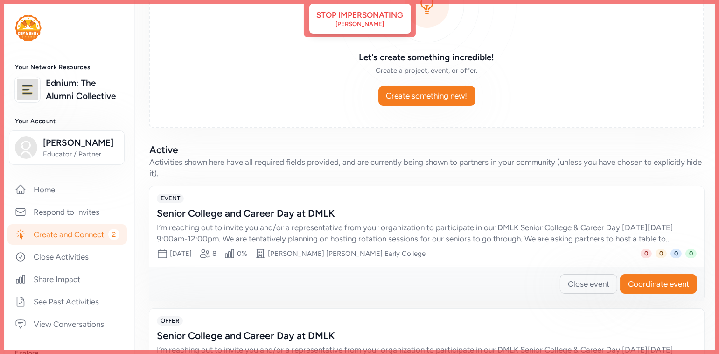
scroll to position [196, 0]
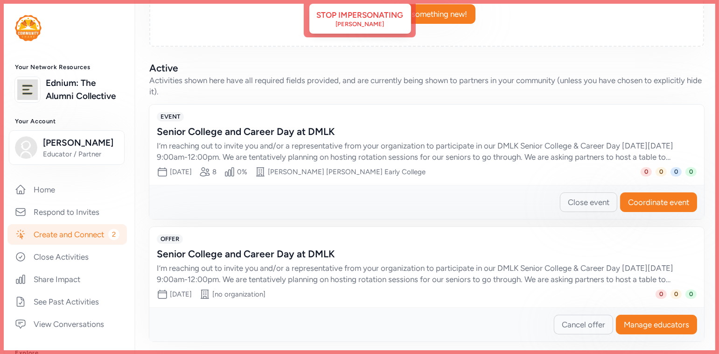
click at [587, 321] on span "Cancel offer" at bounding box center [583, 324] width 43 height 11
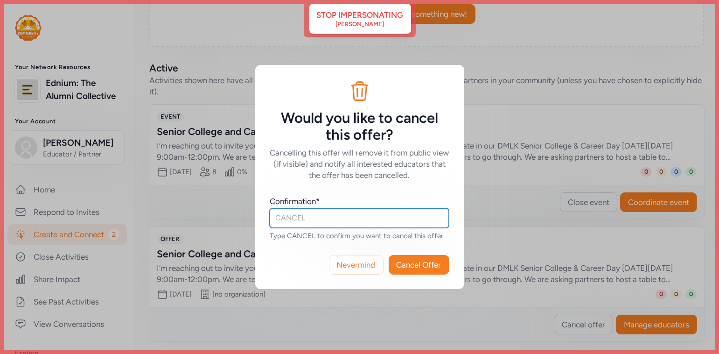
click at [385, 218] on input "text" at bounding box center [359, 218] width 179 height 20
type input "CANCEL"
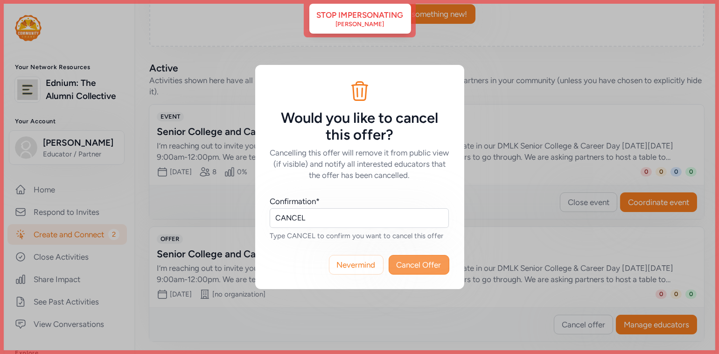
click at [415, 261] on span "Cancel Offer" at bounding box center [419, 264] width 45 height 11
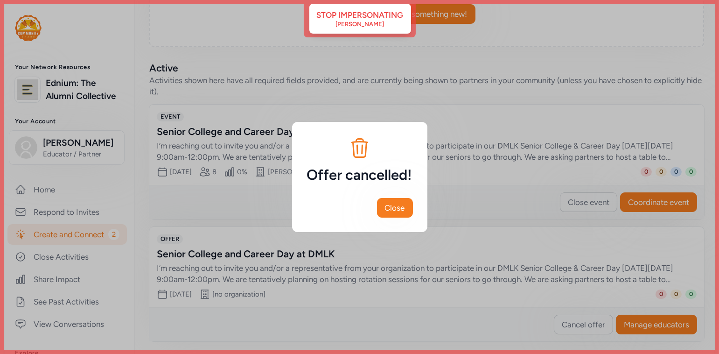
scroll to position [74, 0]
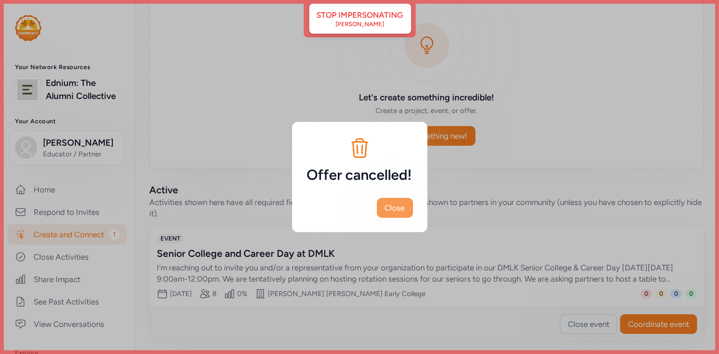
click at [405, 206] on span "Close" at bounding box center [395, 207] width 20 height 11
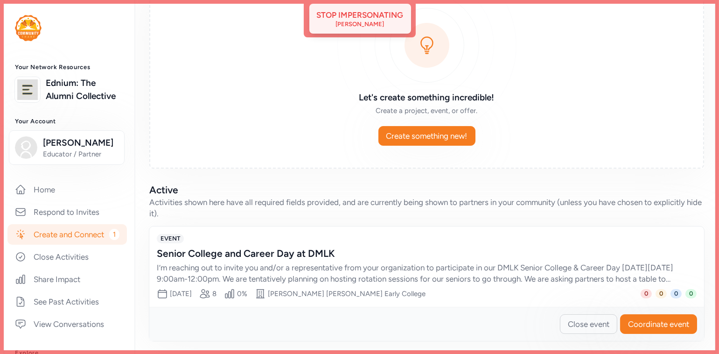
click at [380, 18] on div "Stop impersonating" at bounding box center [360, 14] width 87 height 11
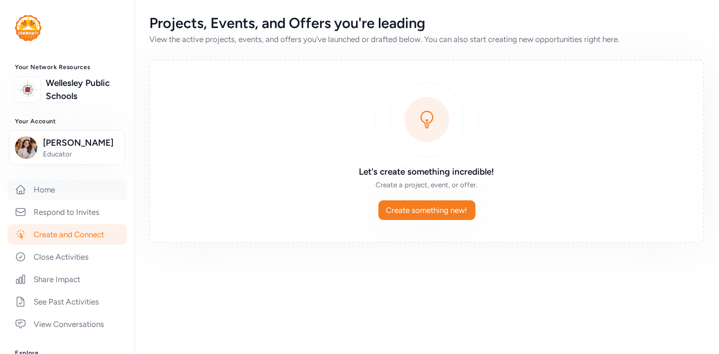
click at [49, 192] on link "Home" at bounding box center [66, 189] width 119 height 21
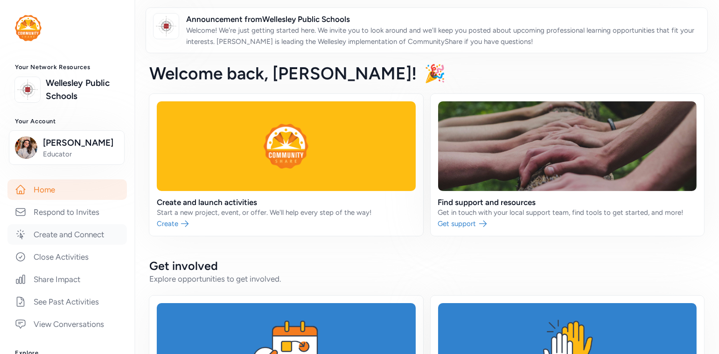
click at [66, 232] on link "Create and Connect" at bounding box center [66, 234] width 119 height 21
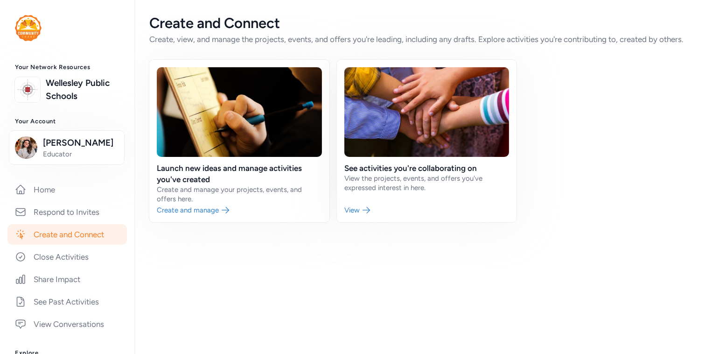
click at [66, 232] on link "Create and Connect" at bounding box center [66, 234] width 119 height 21
